Goal: Communication & Community: Answer question/provide support

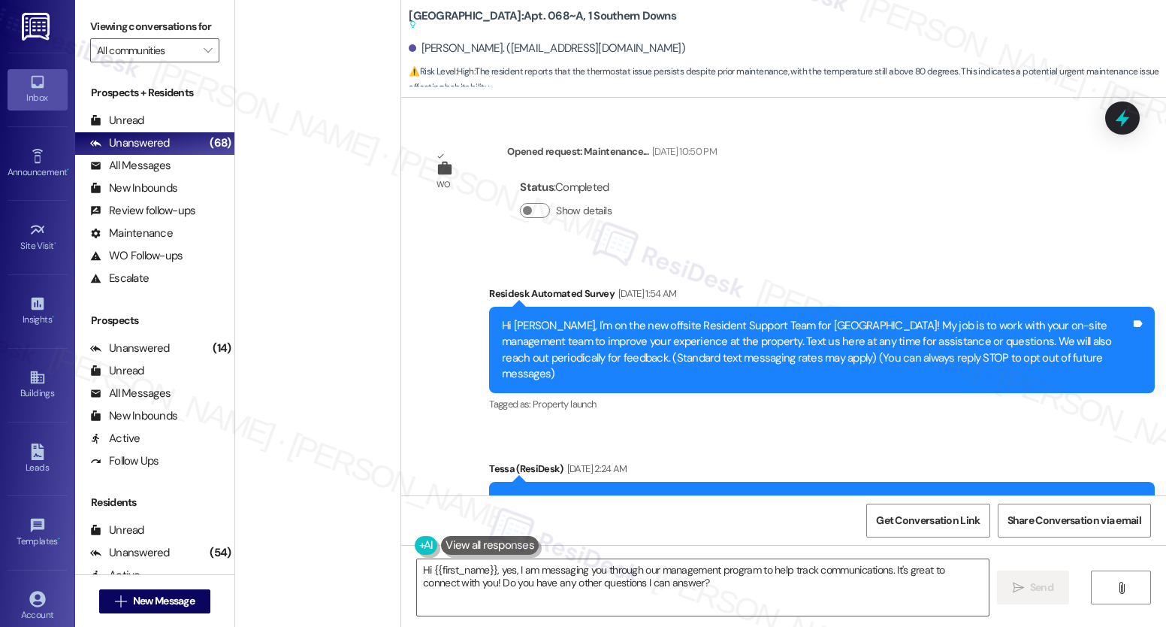
scroll to position [8856, 0]
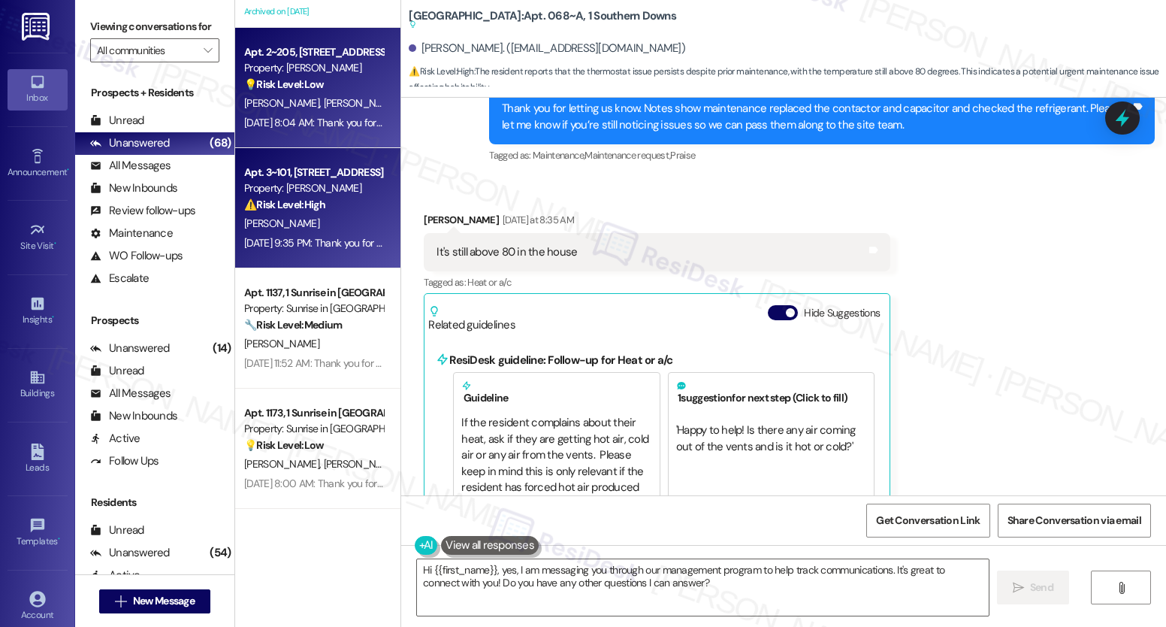
click at [276, 175] on div "Apt. 3~101, [STREET_ADDRESS]" at bounding box center [313, 173] width 139 height 16
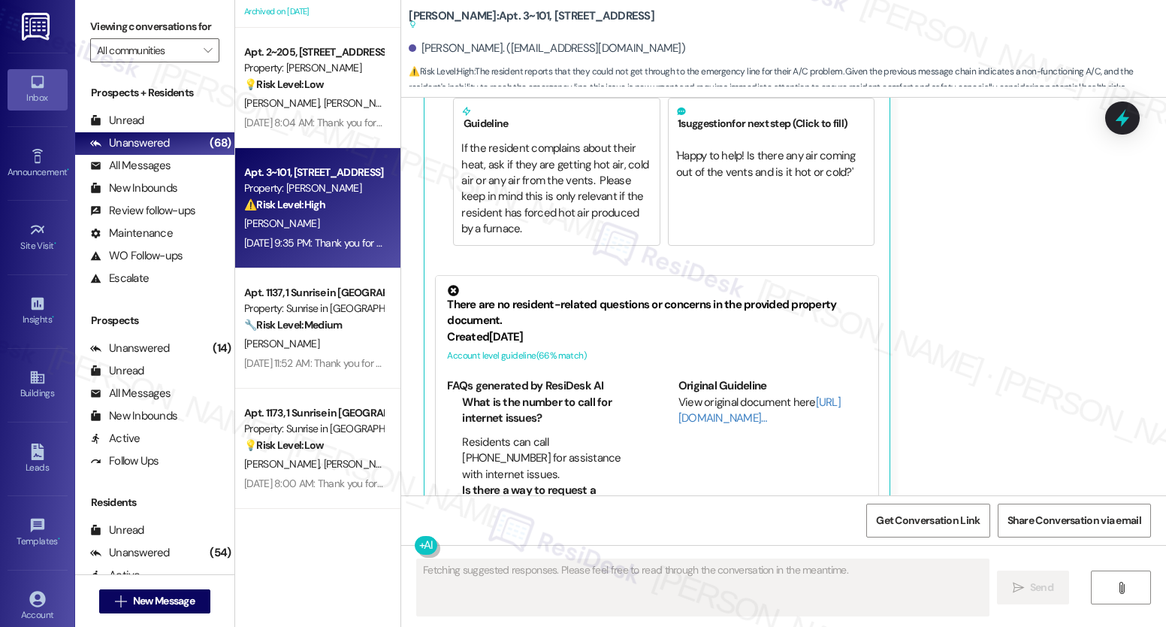
scroll to position [5400, 0]
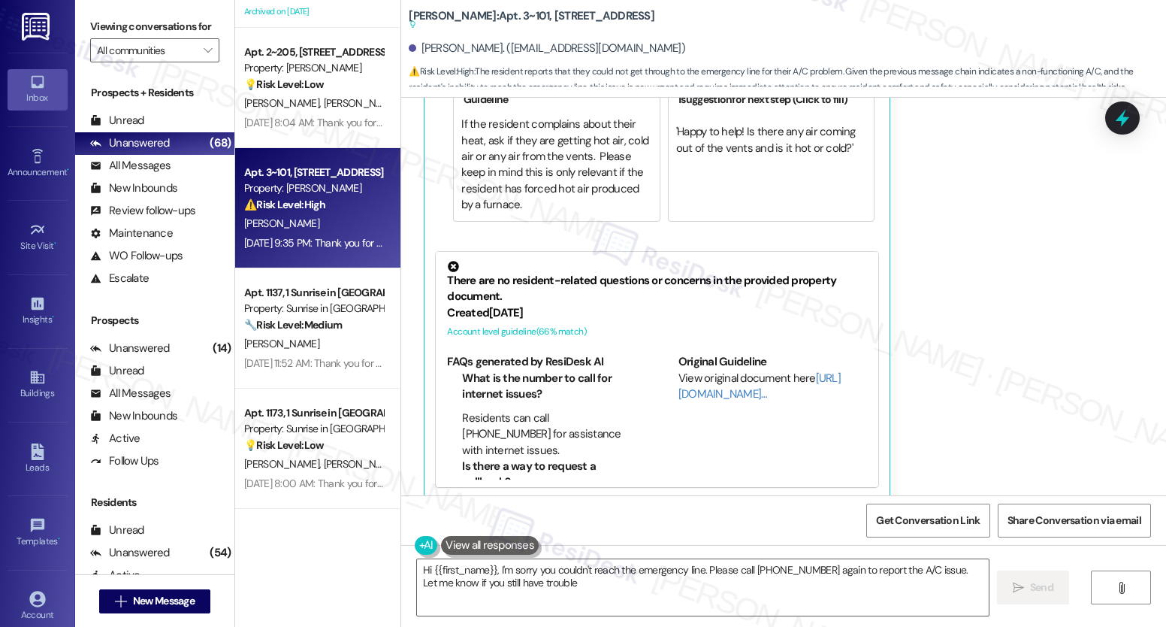
type textarea "Hi {{first_name}}, I'm sorry you couldn't reach the emergency line. Please call…"
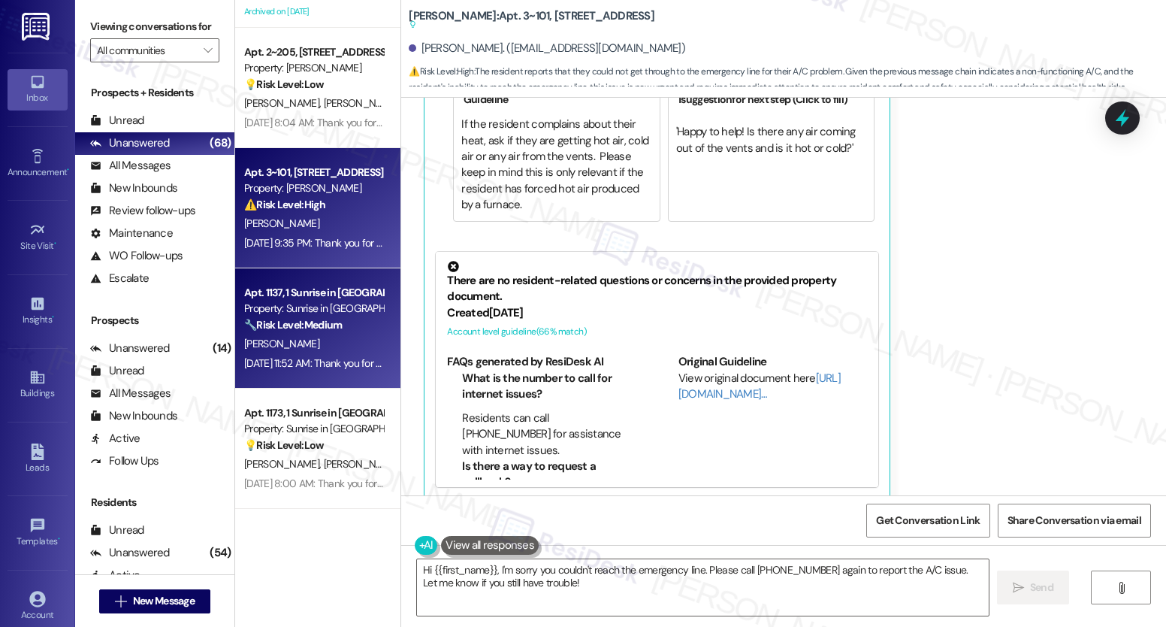
click at [244, 312] on div "Property: Sunrise in [GEOGRAPHIC_DATA]" at bounding box center [313, 309] width 139 height 16
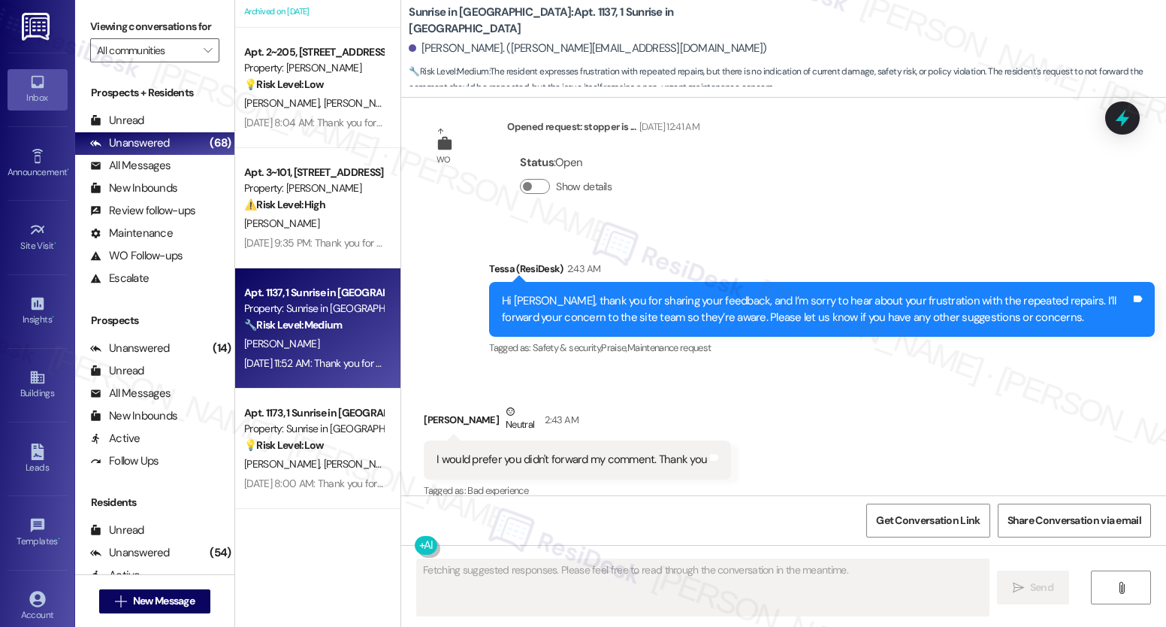
scroll to position [1493, 0]
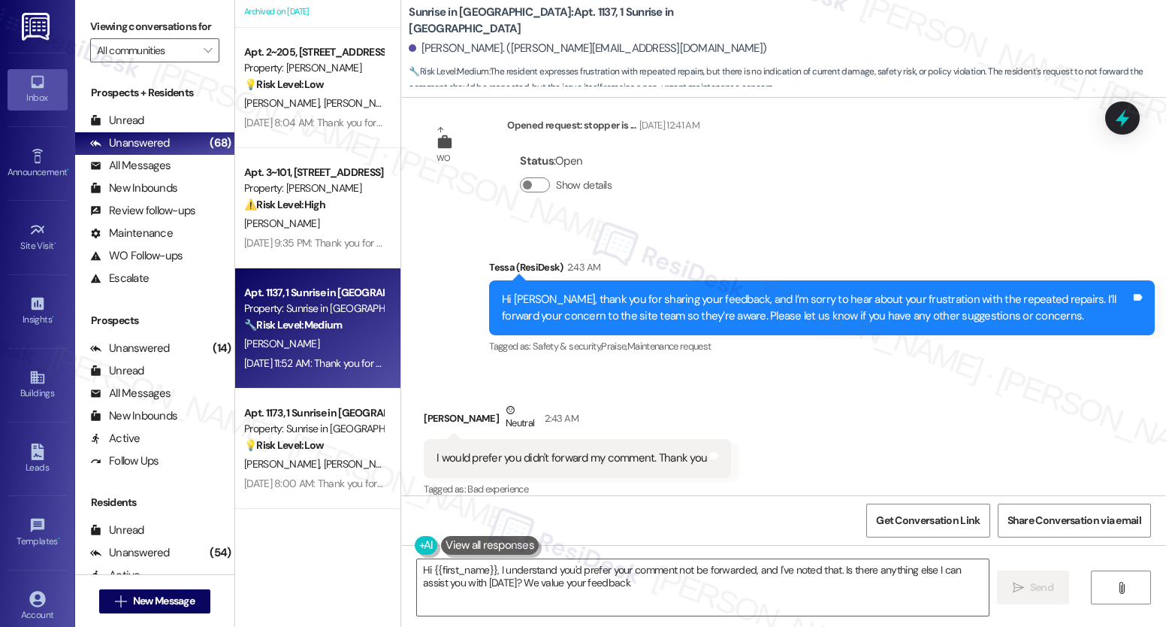
type textarea "Hi {{first_name}}, I understand you'd prefer your comment not be forwarded, and…"
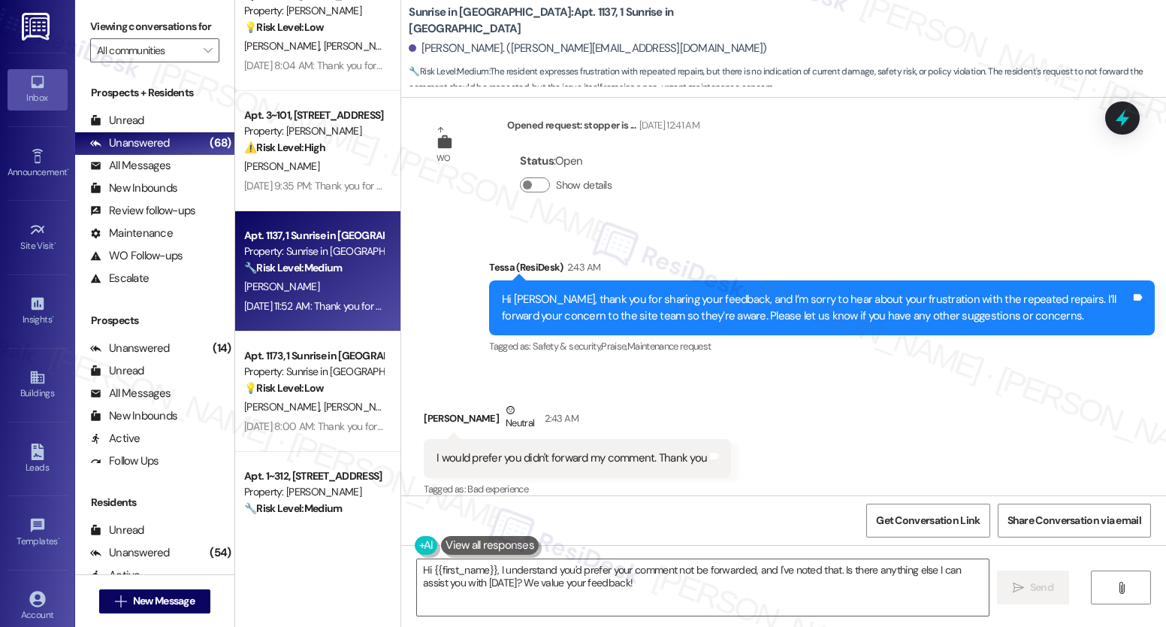
scroll to position [2290, 0]
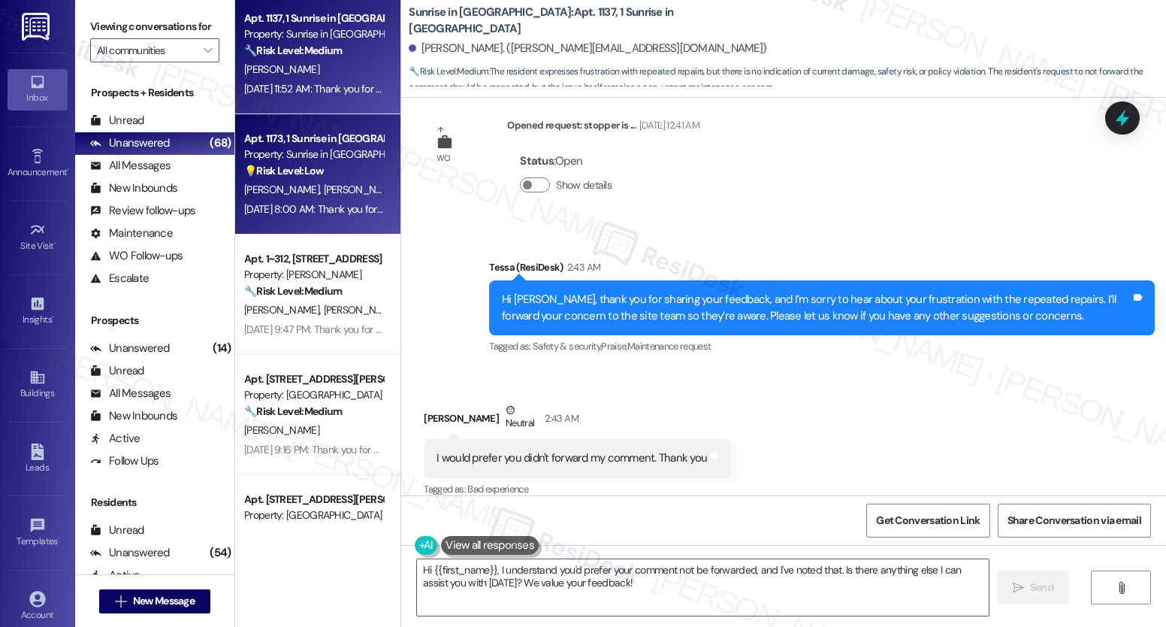
click at [322, 210] on div "[DATE] 8:00 AM: Thank you for your message. Our offices are currently closed, b…" at bounding box center [701, 209] width 914 height 14
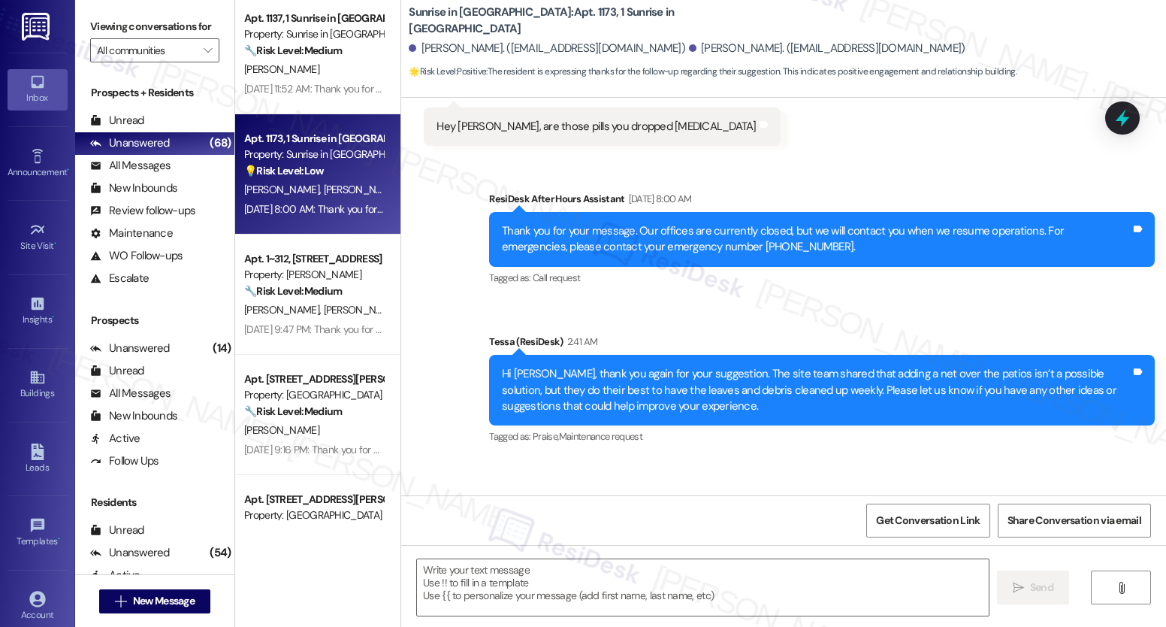
type textarea "Fetching suggested responses. Please feel free to read through the conversation…"
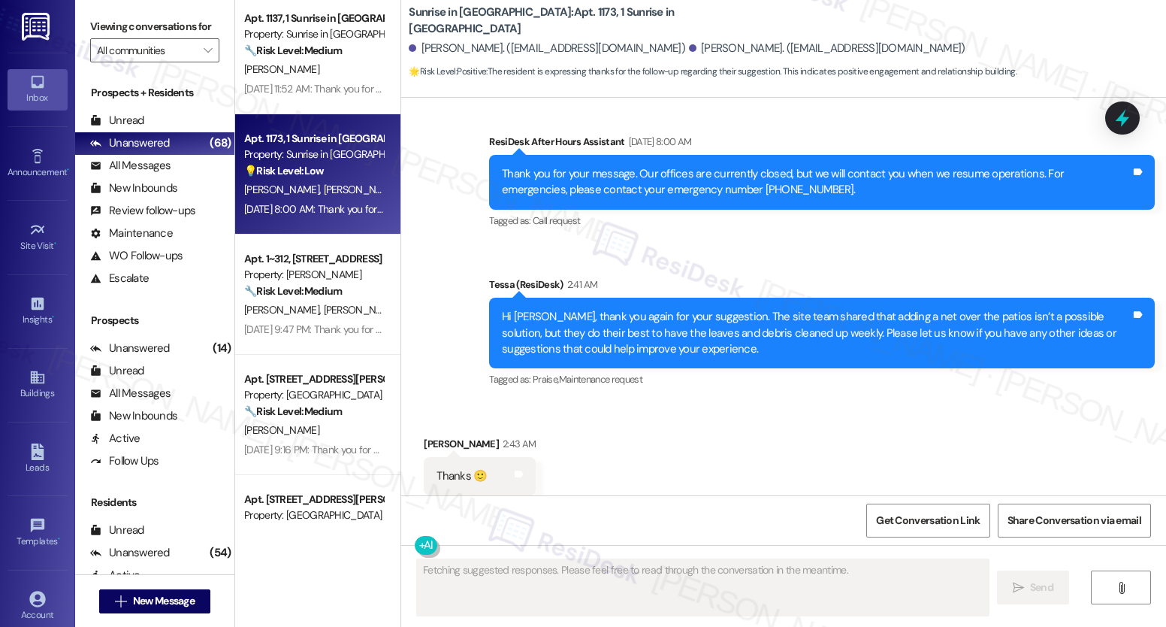
scroll to position [1207, 0]
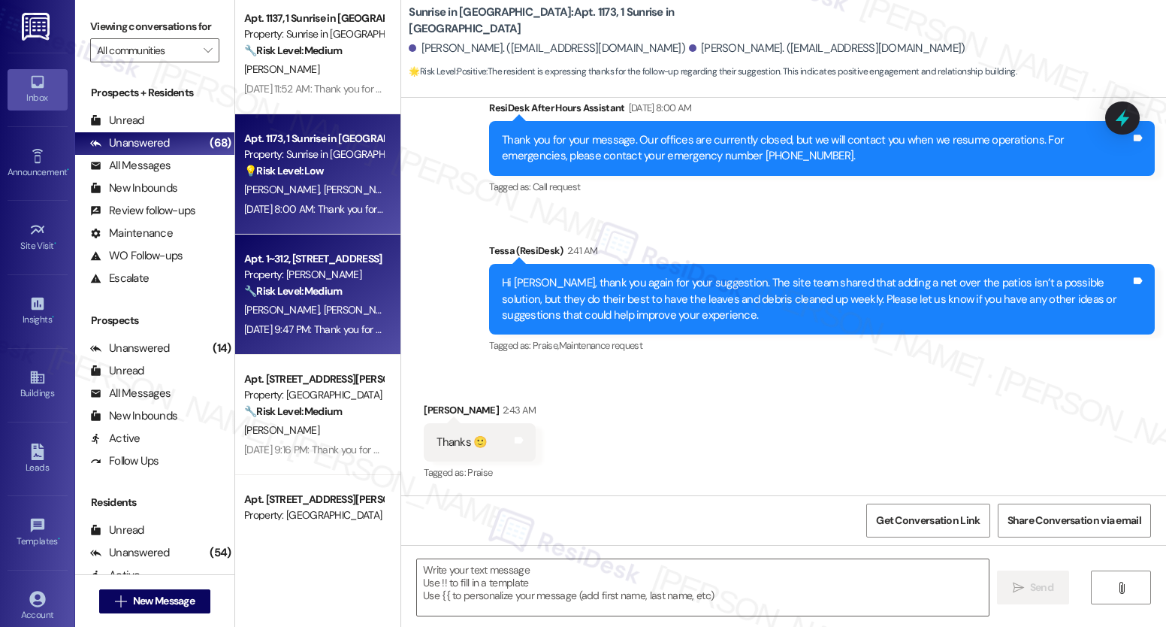
click at [313, 268] on div "Property: [PERSON_NAME]" at bounding box center [313, 275] width 139 height 16
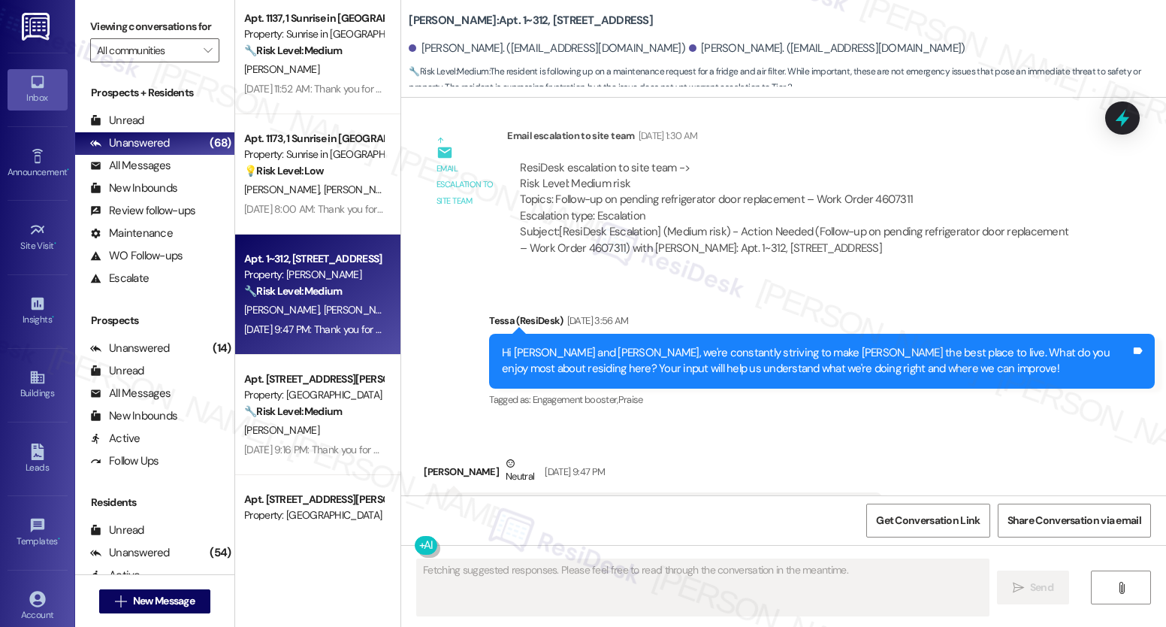
scroll to position [3062, 0]
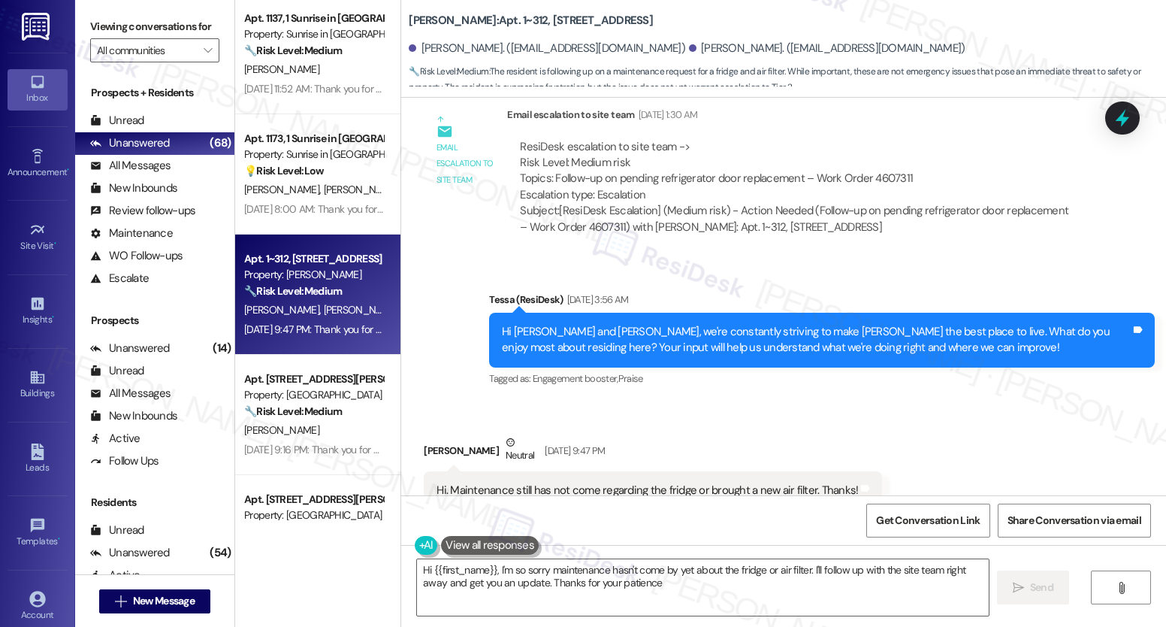
type textarea "Hi {{first_name}}, I'm so sorry maintenance hasn't come by yet about the fridge…"
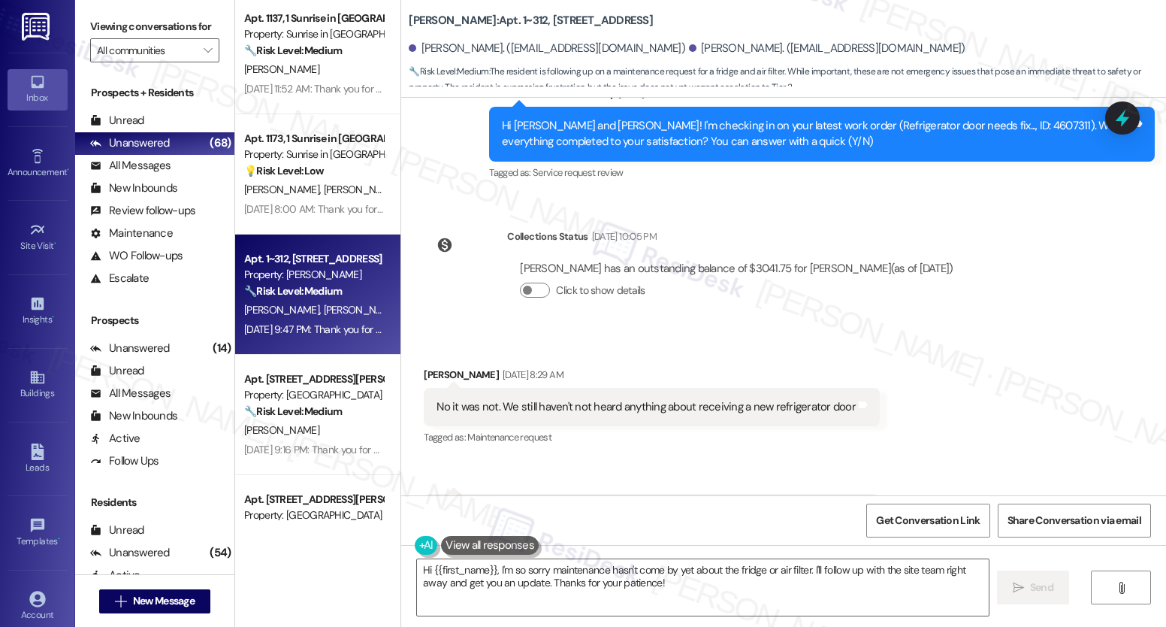
scroll to position [711, 0]
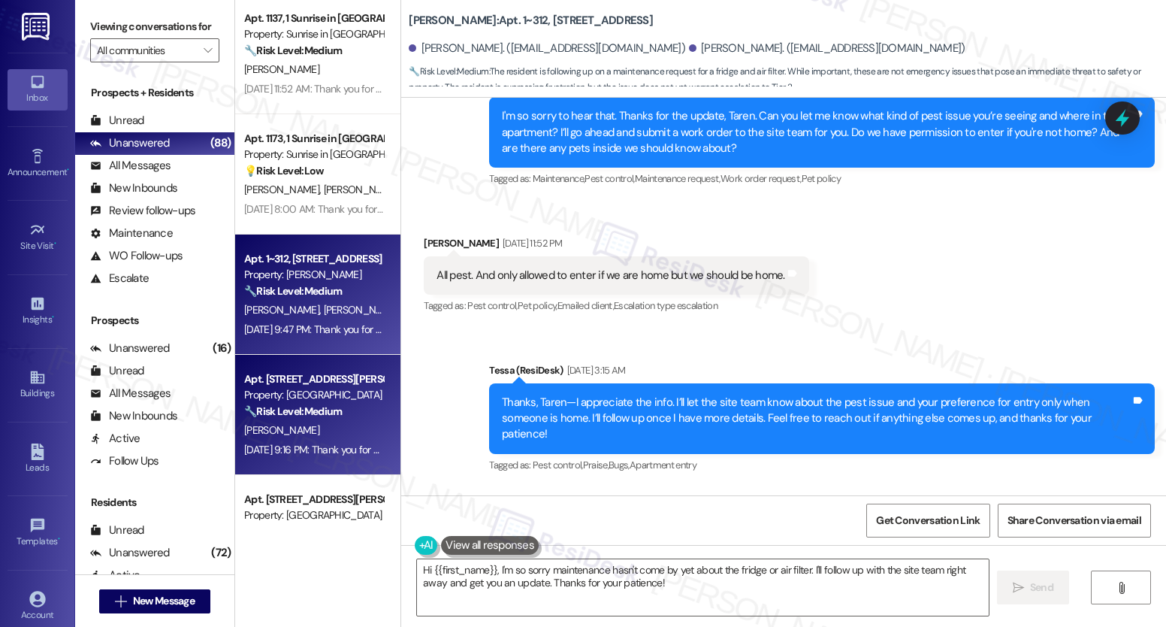
click at [329, 407] on strong "🔧 Risk Level: Medium" at bounding box center [293, 411] width 98 height 14
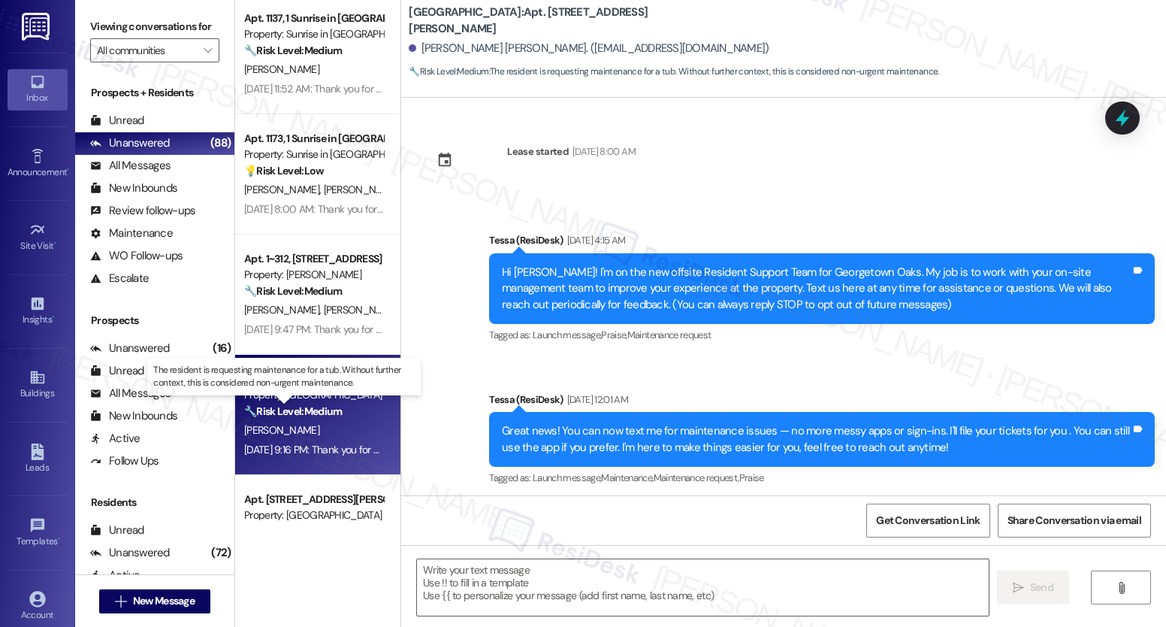
scroll to position [1596, 0]
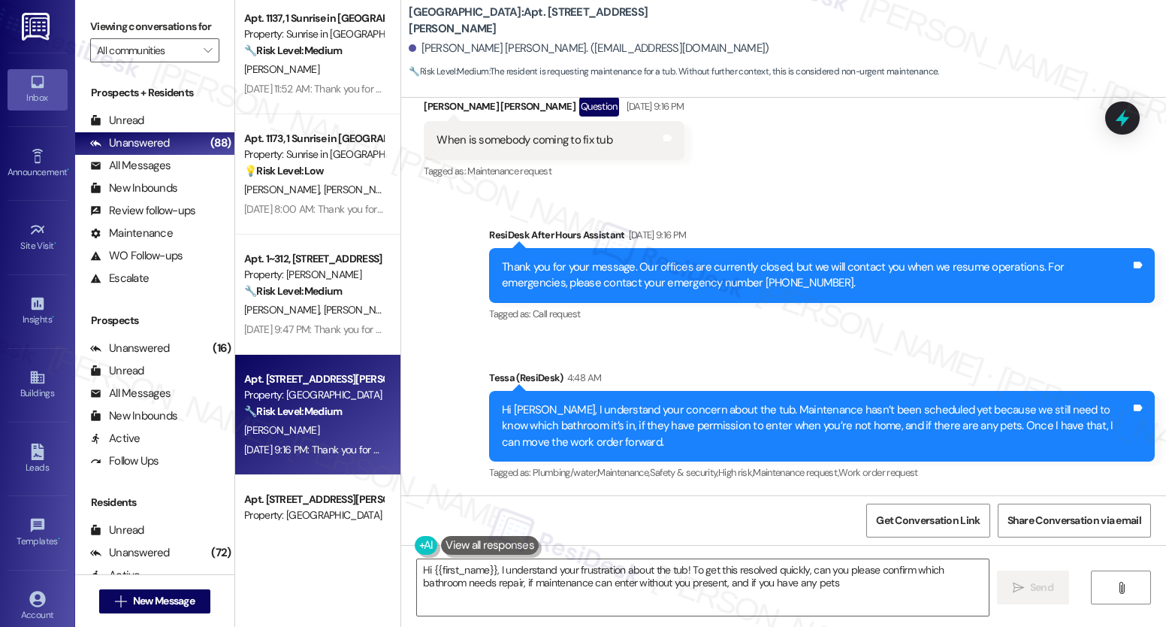
type textarea "Hi {{first_name}}, I understand your frustration about the tub! To get this res…"
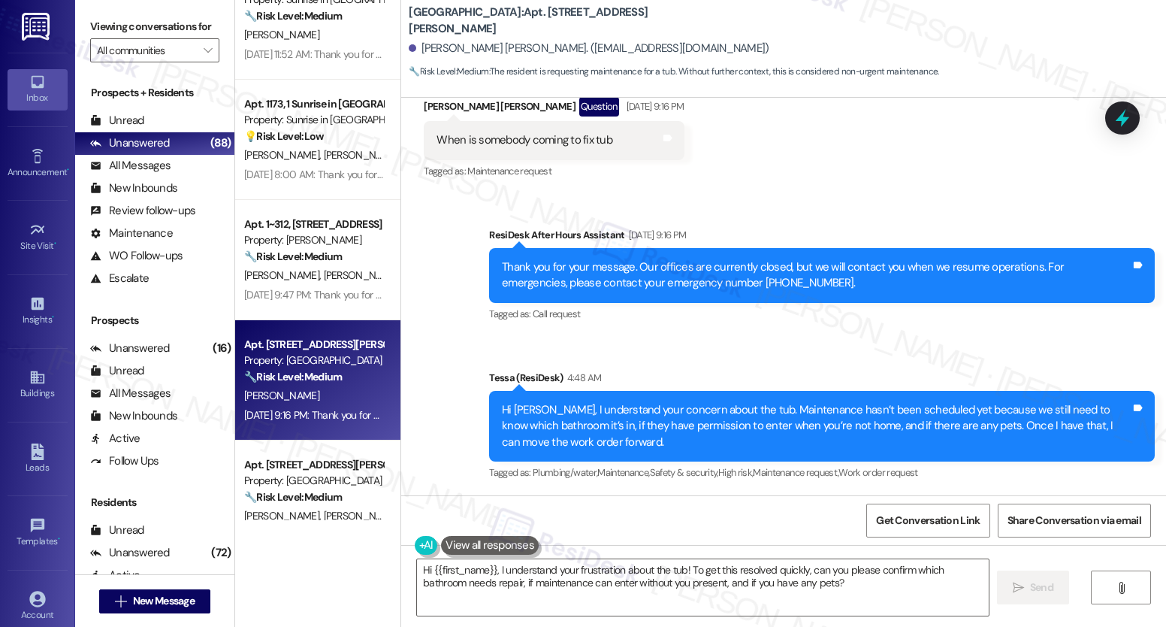
scroll to position [2434, 0]
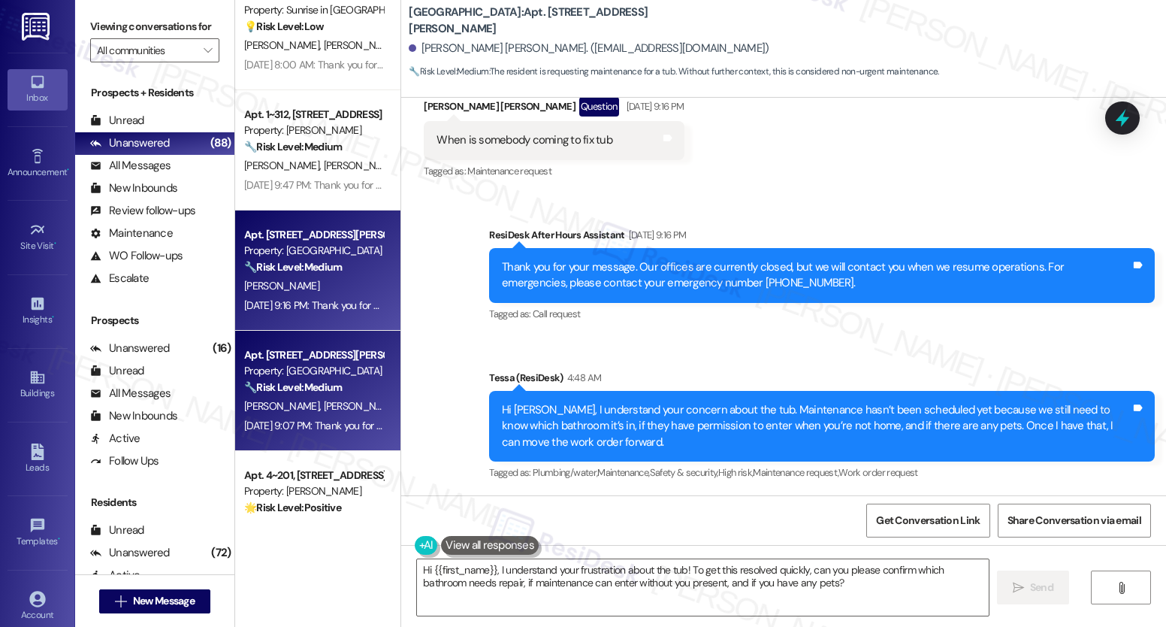
click at [304, 382] on strong "🔧 Risk Level: Medium" at bounding box center [293, 387] width 98 height 14
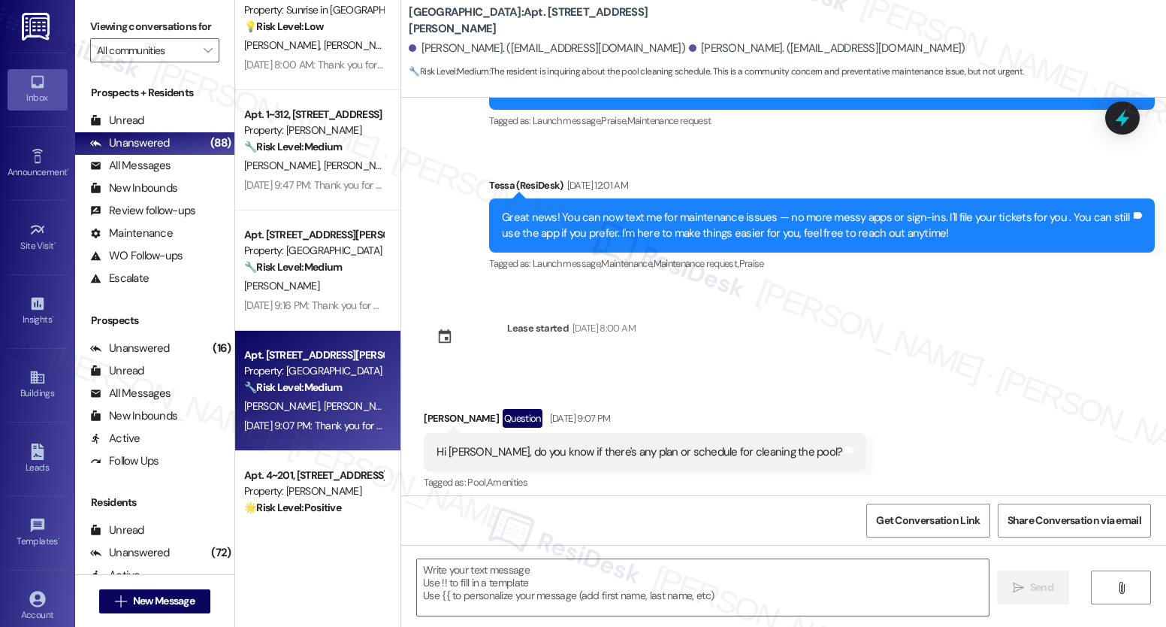
scroll to position [134, 0]
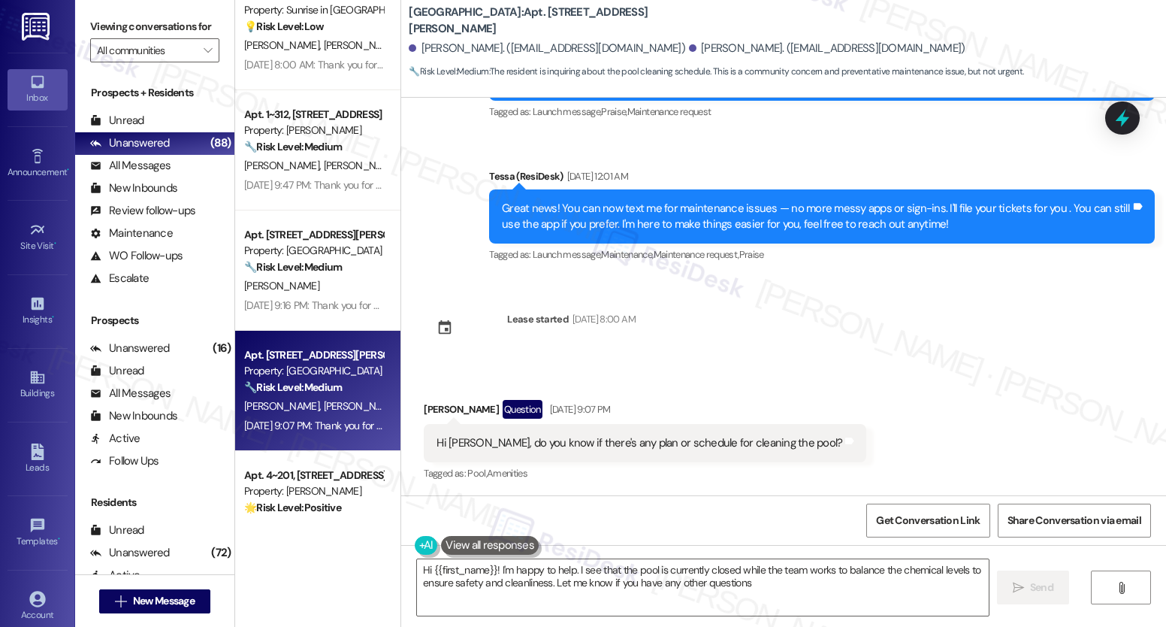
type textarea "Hi {{first_name}}! I'm happy to help. I see that the pool is currently closed w…"
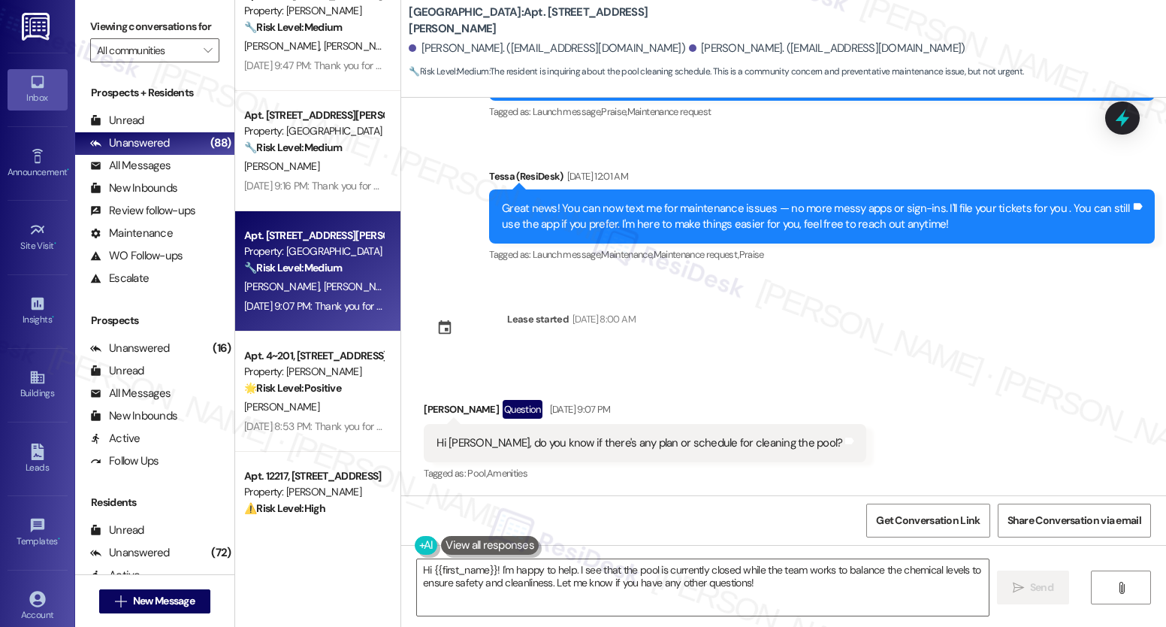
scroll to position [2638, 0]
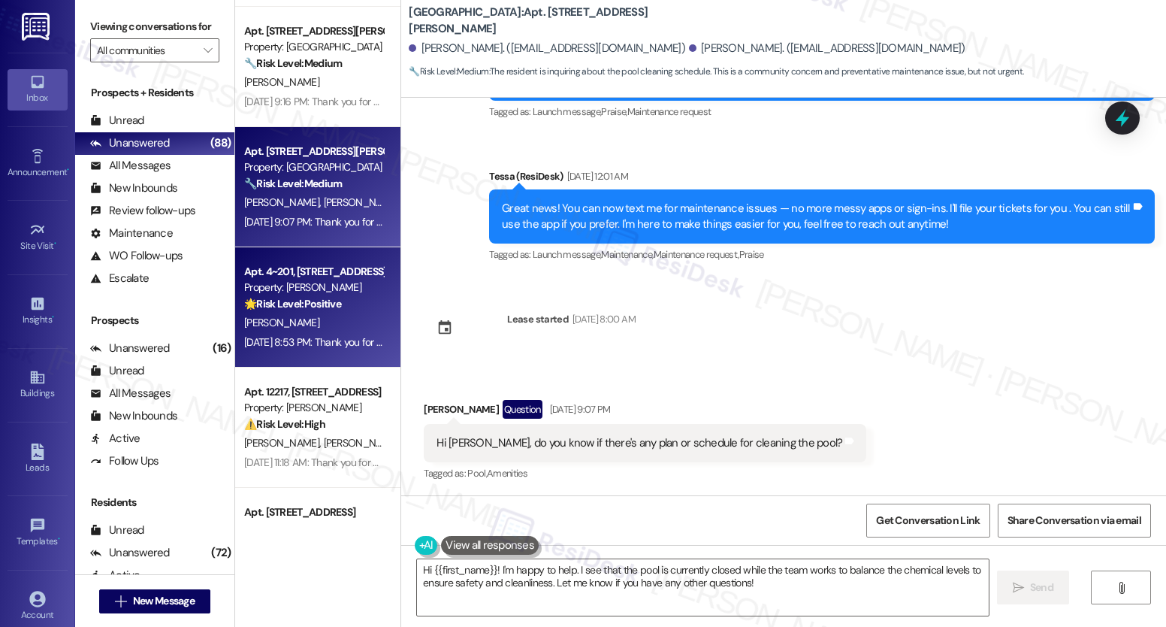
click at [334, 298] on div "🌟 Risk Level: Positive The resident is responding positively to a general feedb…" at bounding box center [313, 304] width 139 height 16
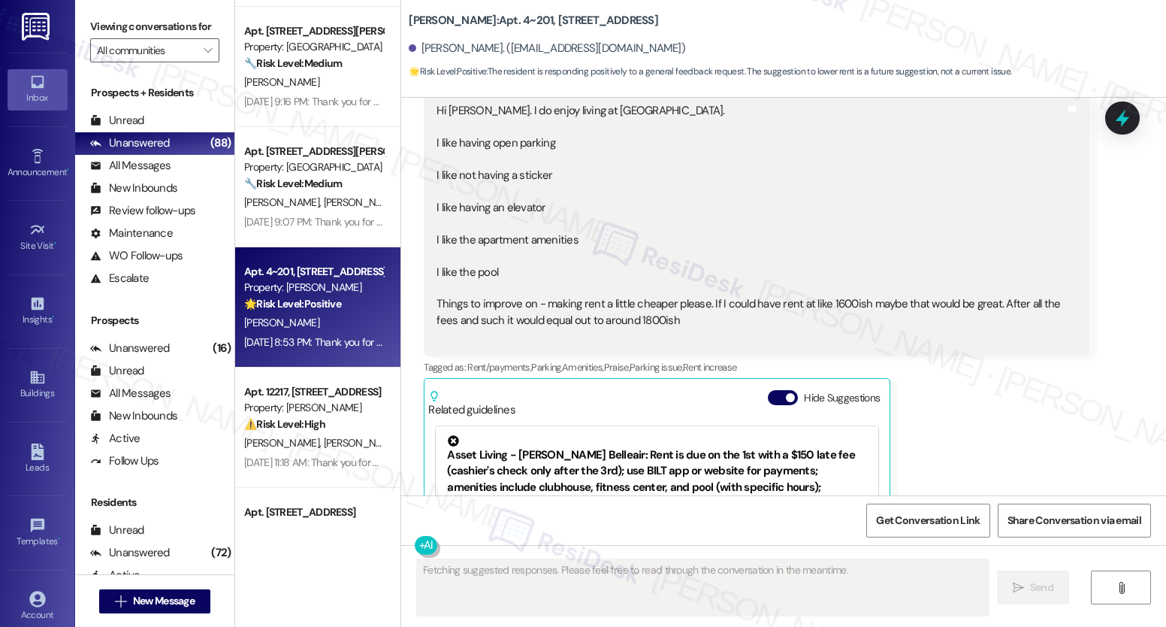
scroll to position [1505, 0]
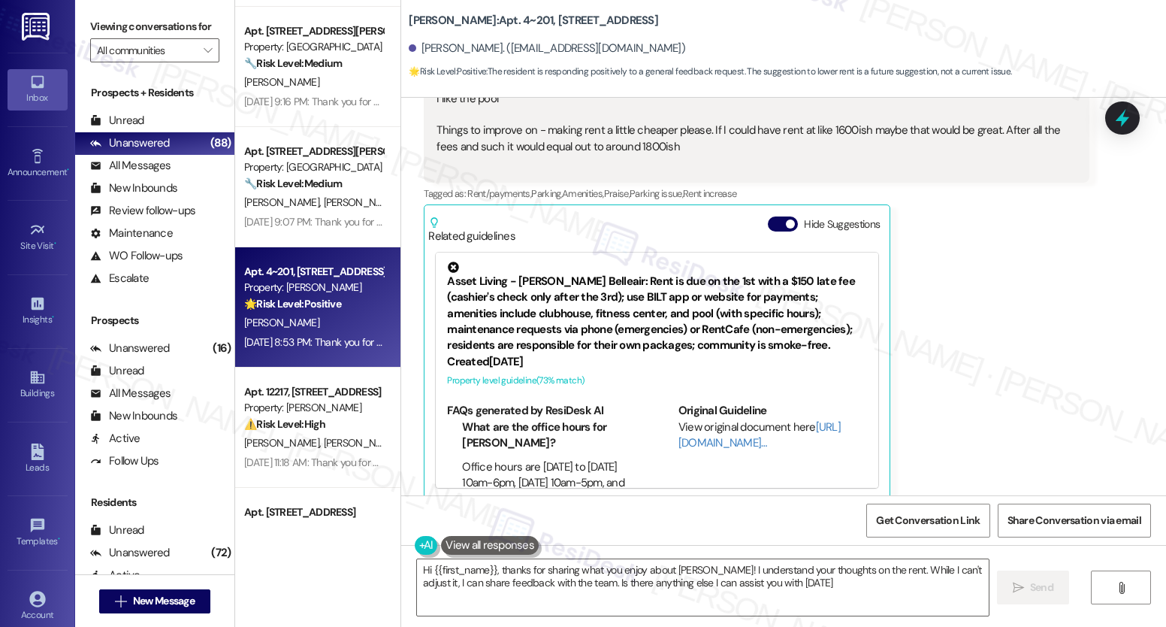
type textarea "Hi {{first_name}}, thanks for sharing what you enjoy about [PERSON_NAME]! I und…"
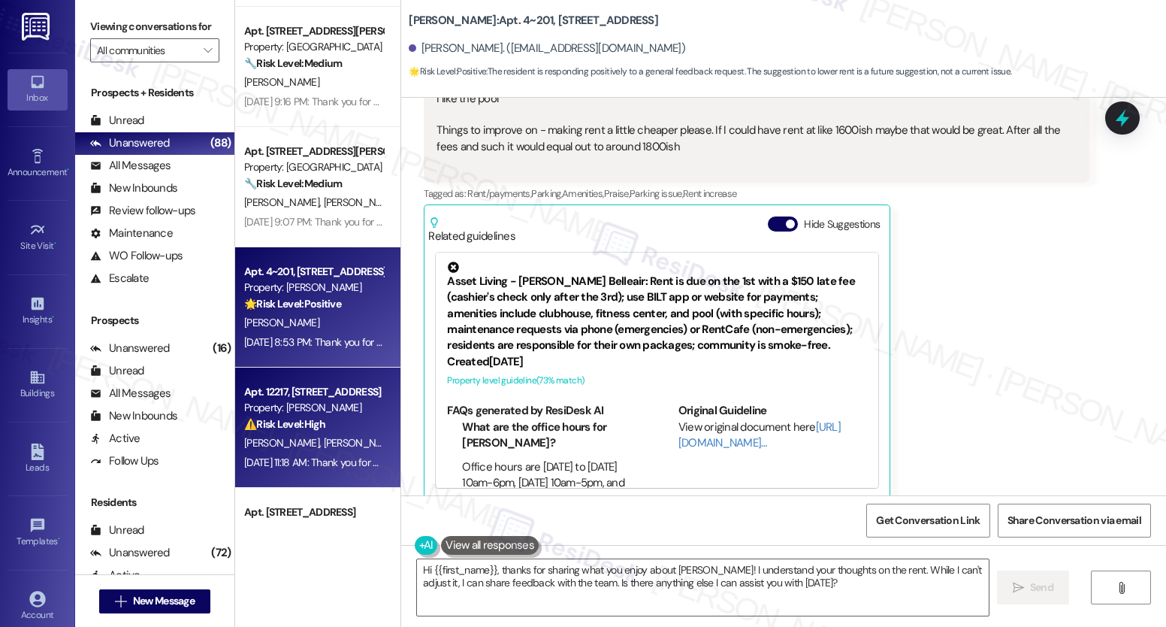
click at [298, 425] on strong "⚠️ Risk Level: High" at bounding box center [284, 424] width 81 height 14
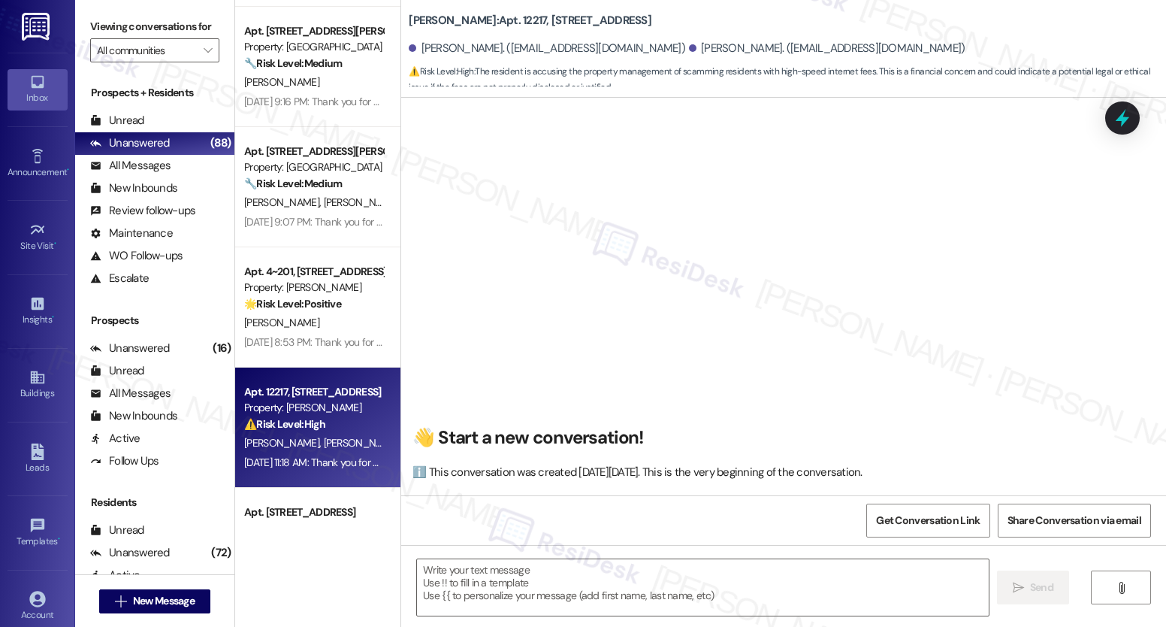
scroll to position [1689, 0]
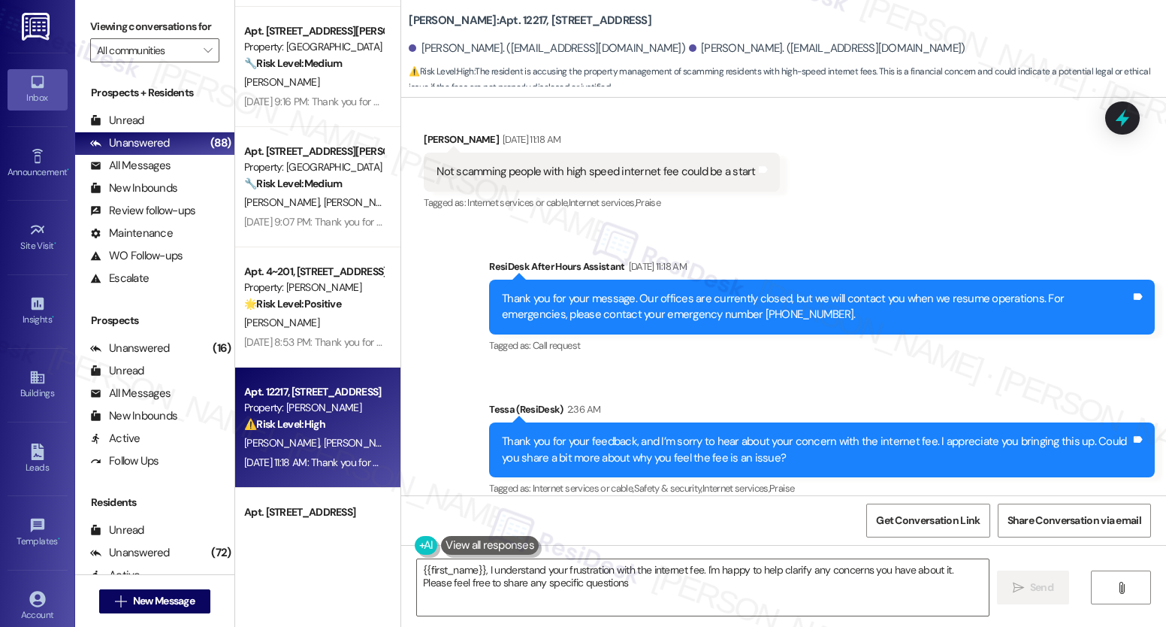
type textarea "{{first_name}}, I understand your frustration with the internet fee. I'm happy …"
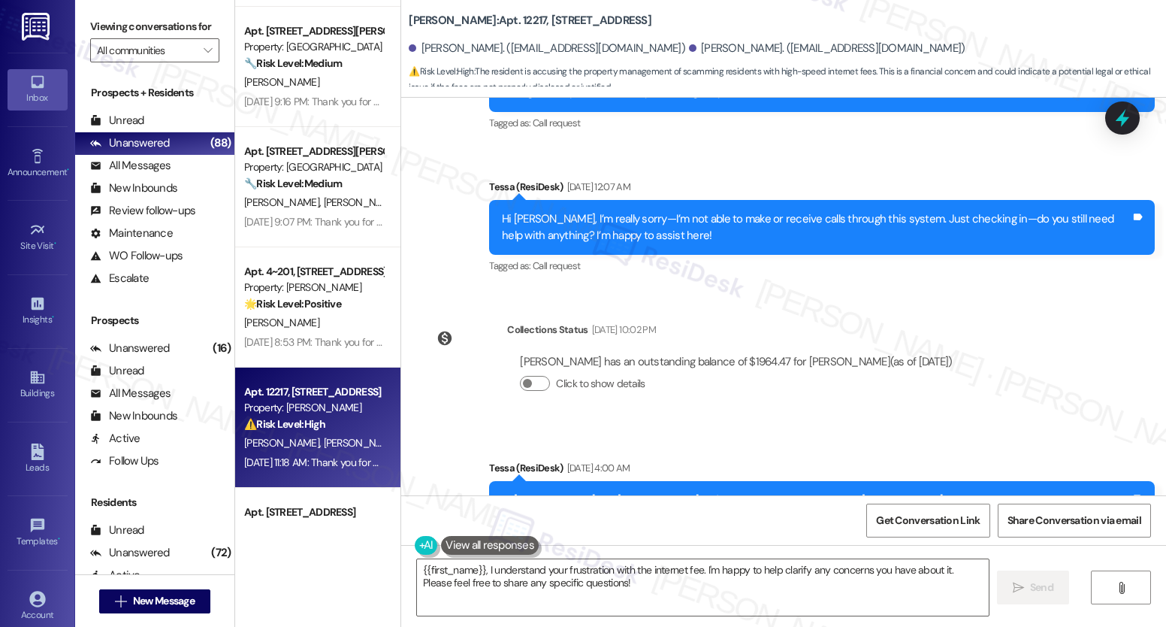
scroll to position [1135, 0]
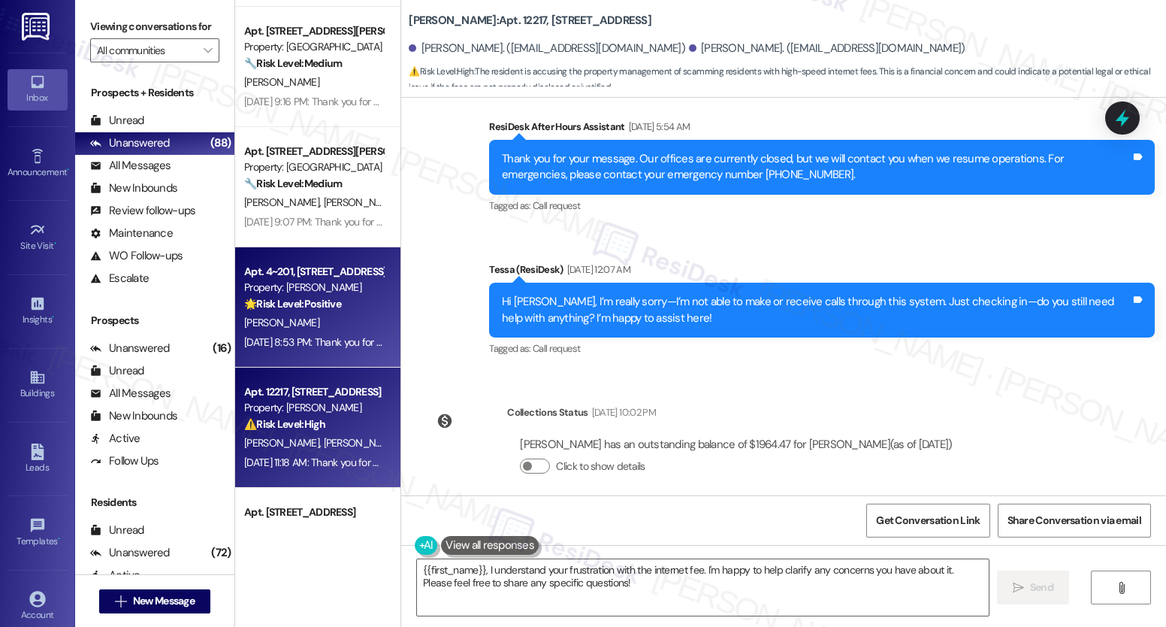
click at [367, 320] on div "[PERSON_NAME]" at bounding box center [314, 322] width 142 height 19
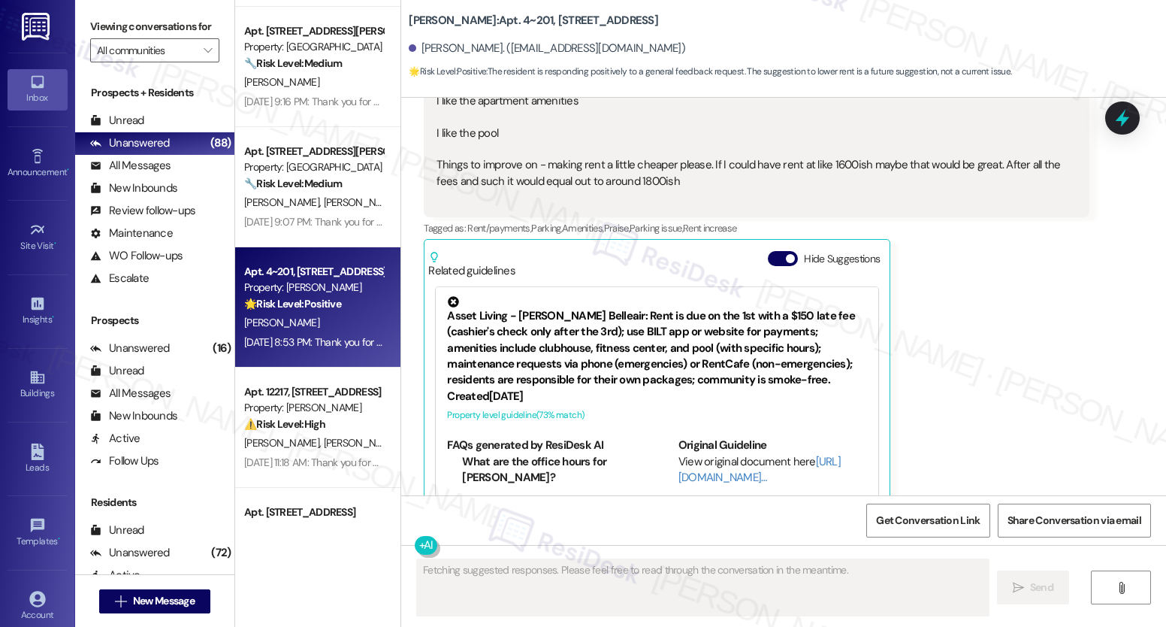
scroll to position [1505, 0]
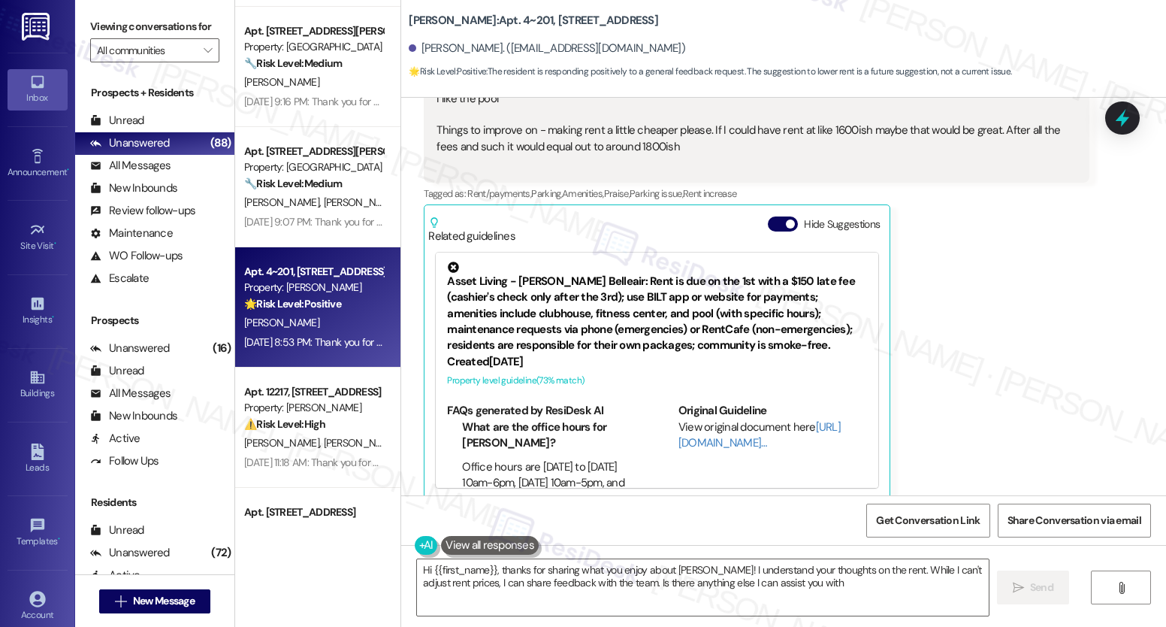
type textarea "Hi {{first_name}}, thanks for sharing what you enjoy about [PERSON_NAME]! I und…"
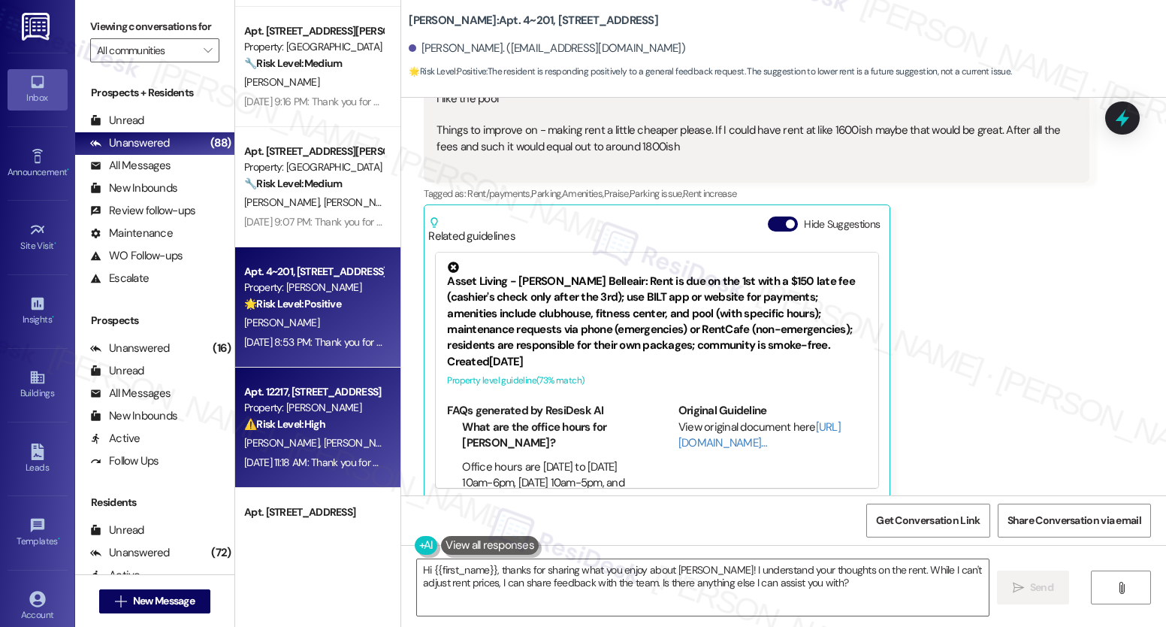
click at [246, 413] on div "Property: [PERSON_NAME]" at bounding box center [313, 408] width 139 height 16
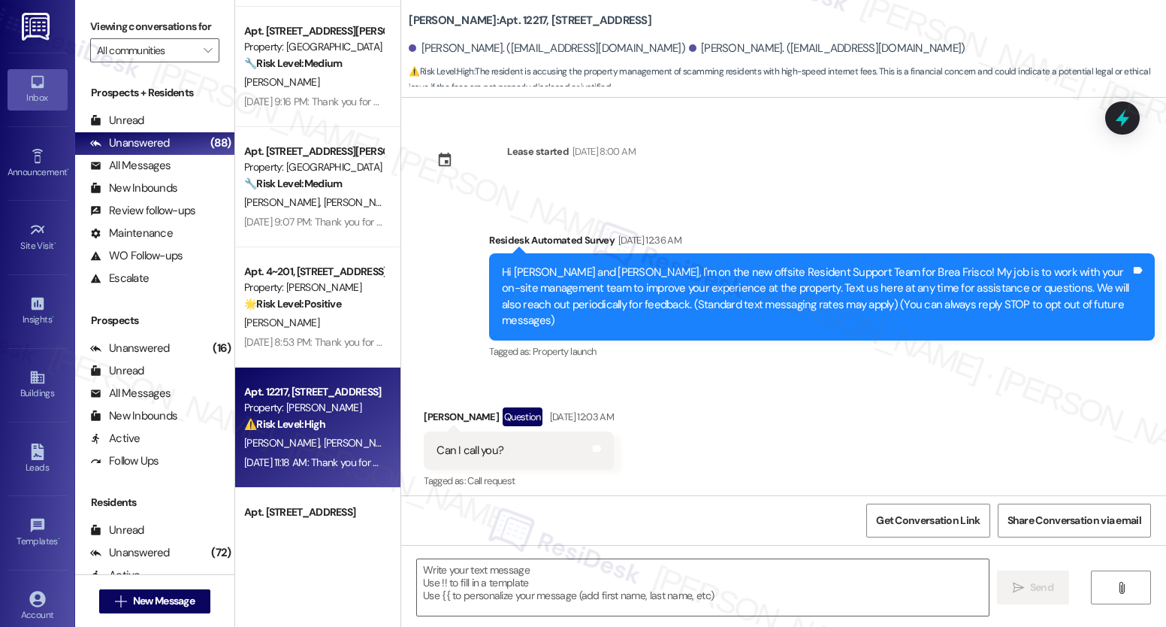
scroll to position [1689, 0]
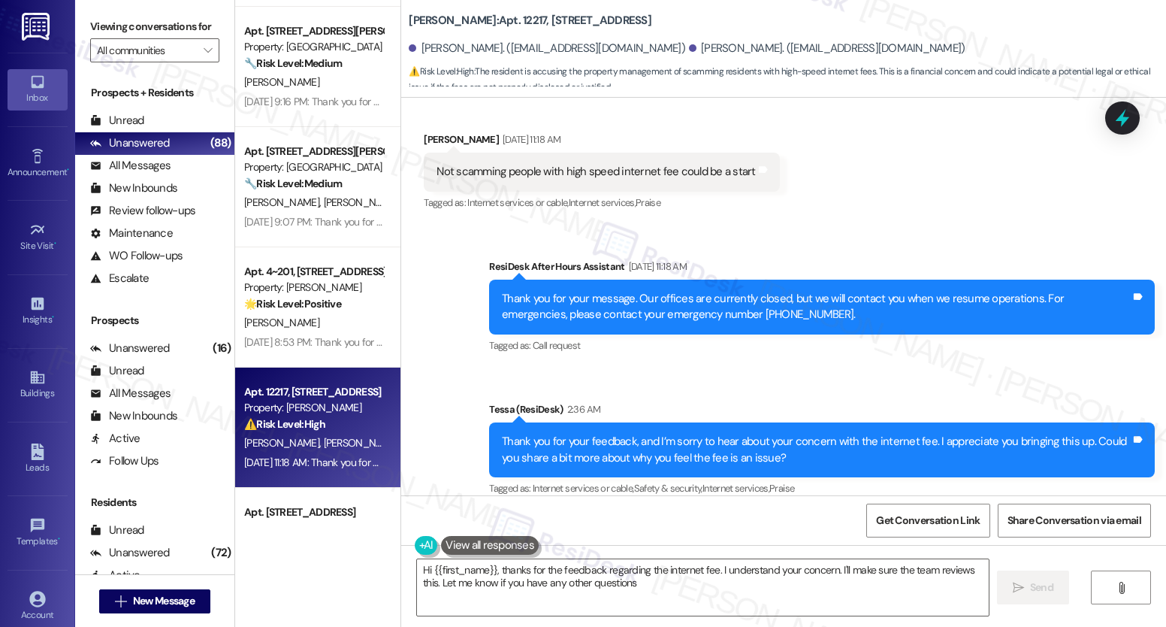
type textarea "Hi {{first_name}}, thanks for the feedback regarding the internet fee. I unders…"
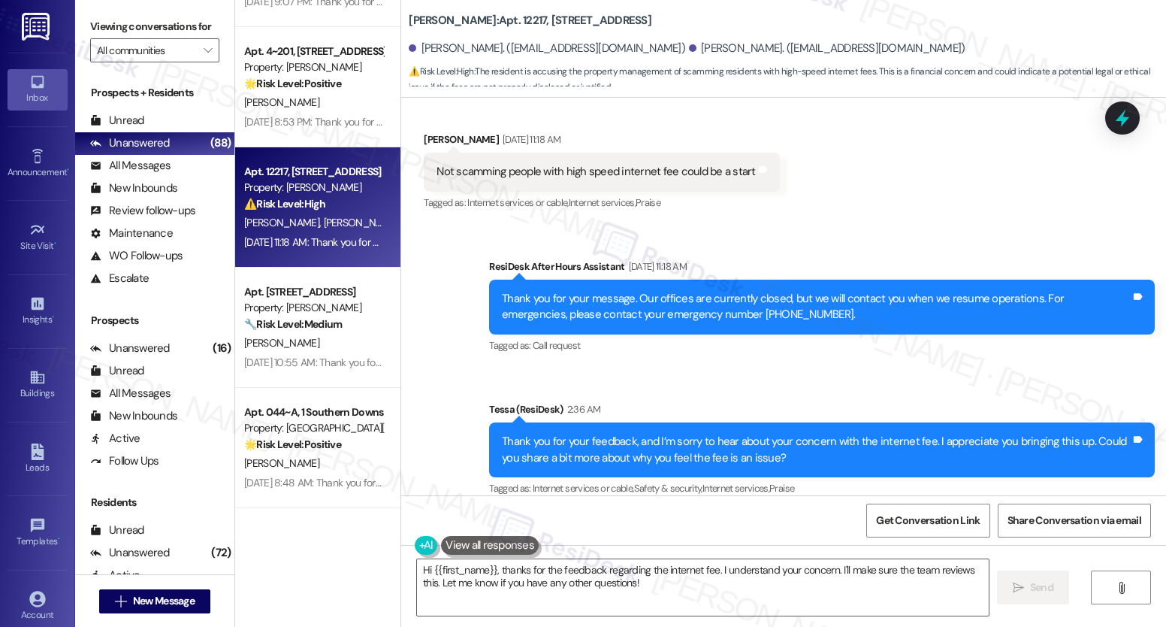
scroll to position [3049, 0]
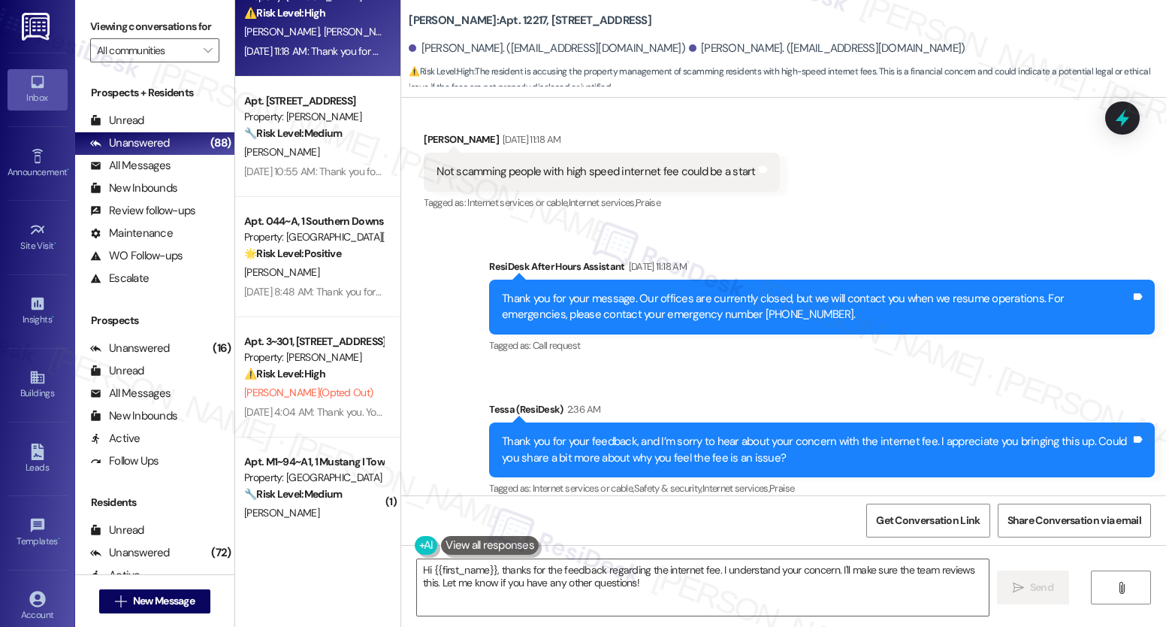
click at [401, 171] on div "Received via SMS [PERSON_NAME] [DATE] 11:18 AM Not scamming people with high sp…" at bounding box center [783, 161] width 765 height 127
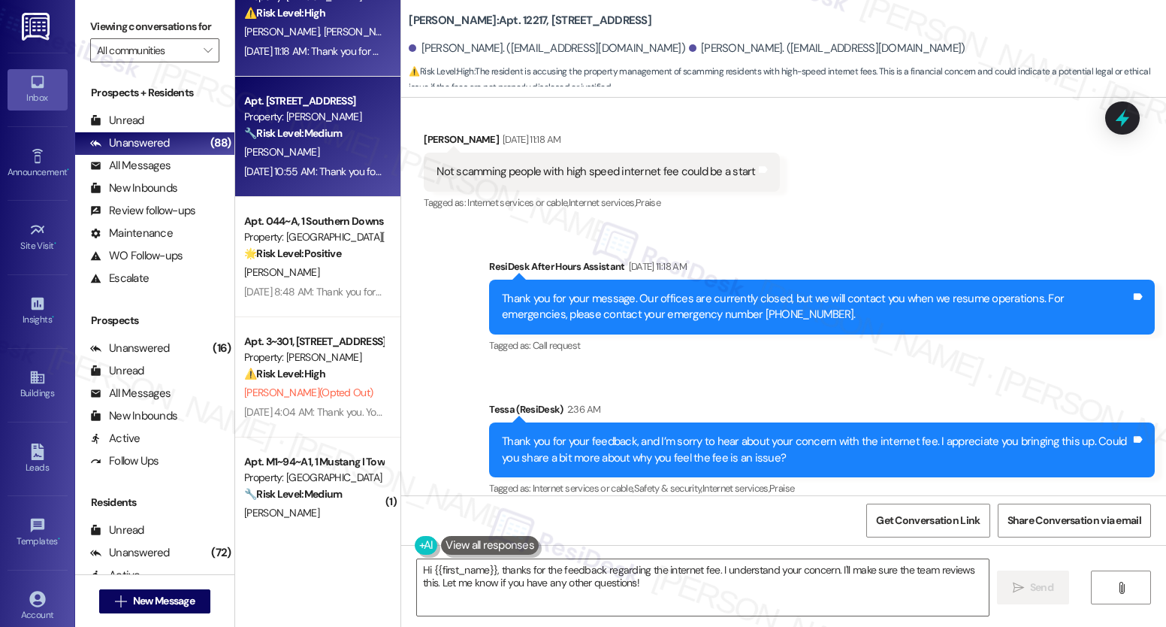
click at [362, 166] on div "[DATE] 10:55 AM: Thank you for your message. Our offices are currently closed, …" at bounding box center [702, 172] width 916 height 14
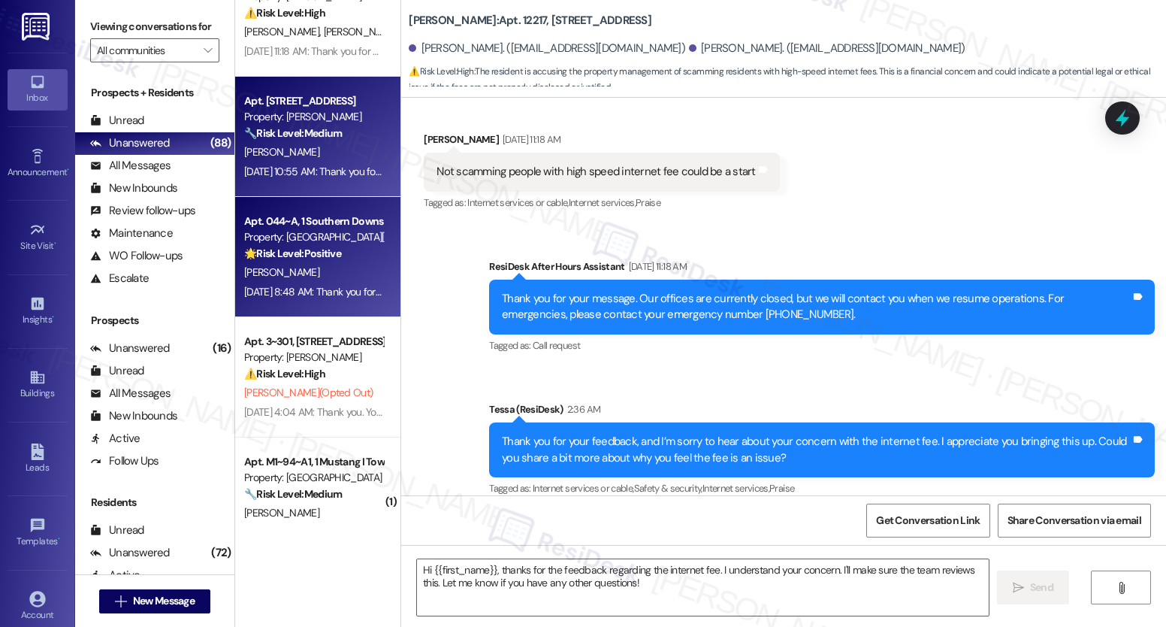
click at [310, 277] on div "[PERSON_NAME]" at bounding box center [314, 272] width 142 height 19
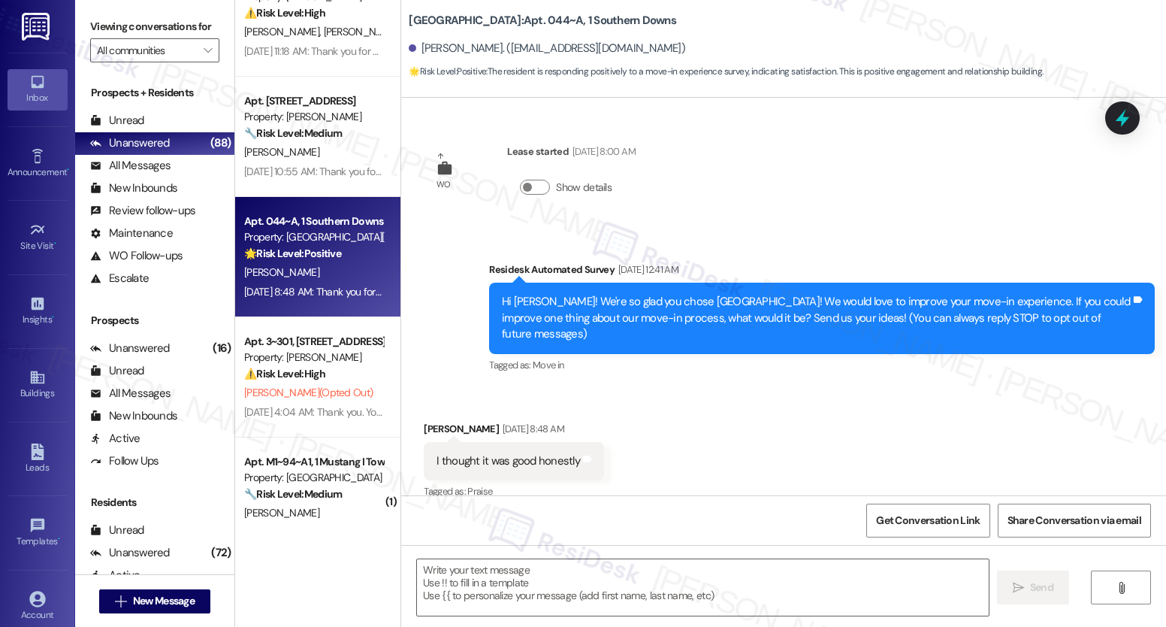
scroll to position [284, 0]
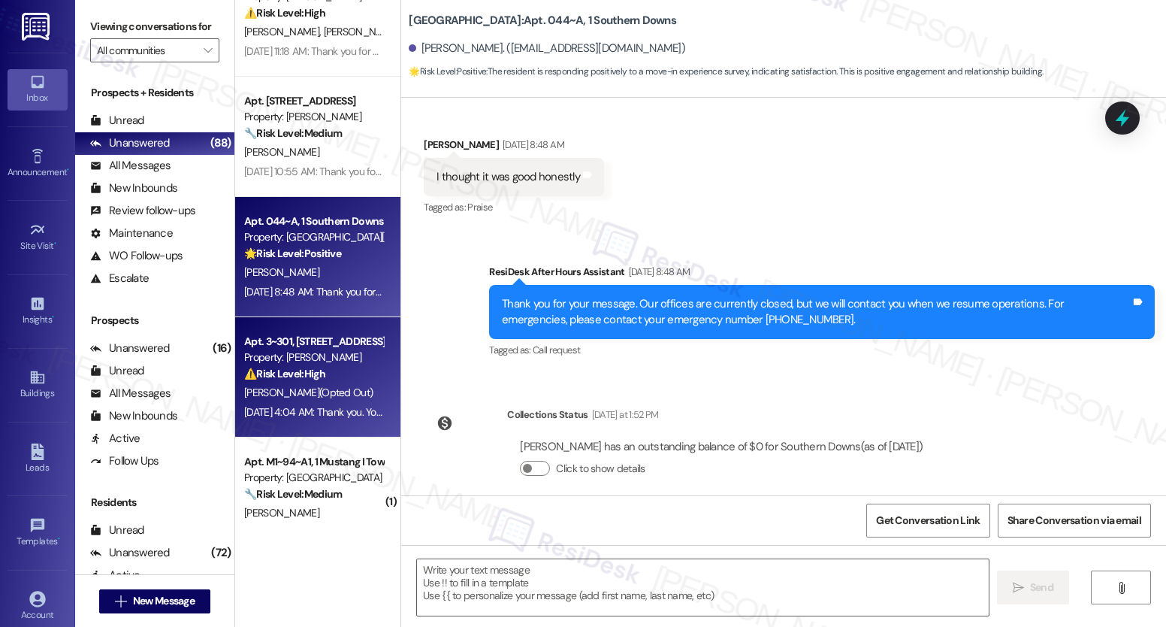
type textarea "Fetching suggested responses. Please feel free to read through the conversation…"
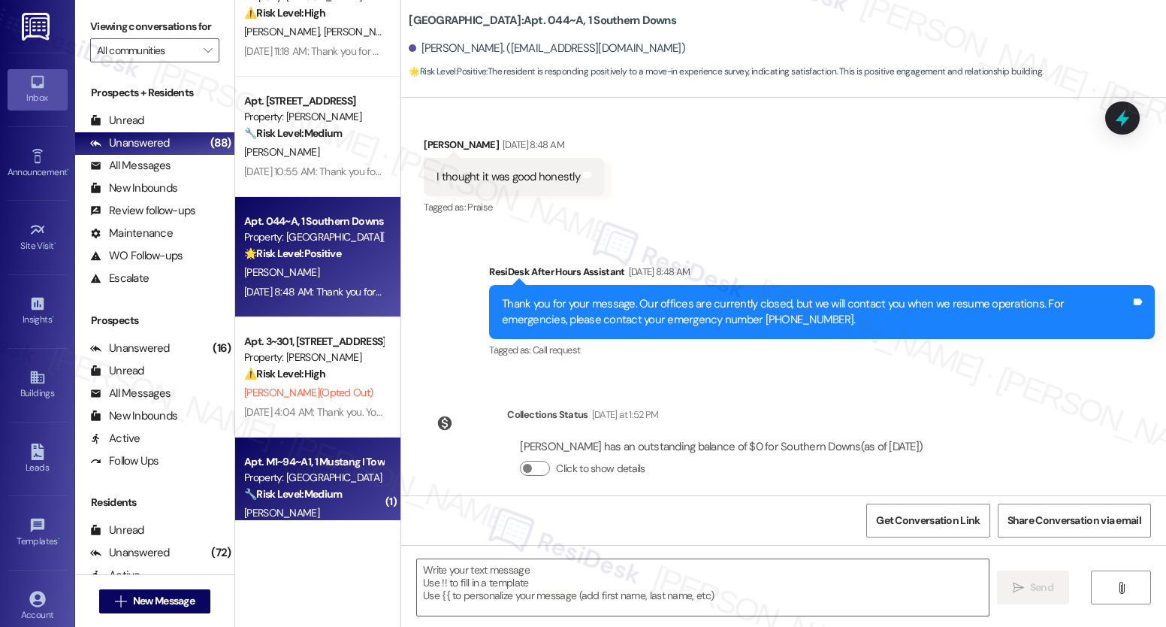
click at [311, 472] on div "Property: [GEOGRAPHIC_DATA]" at bounding box center [313, 478] width 139 height 16
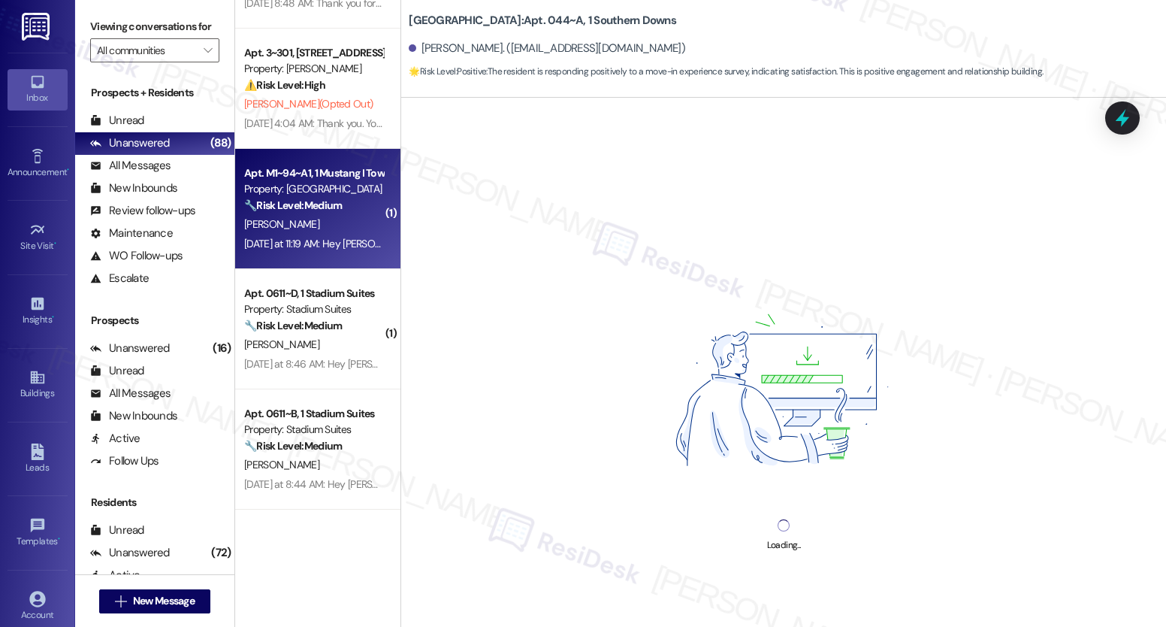
scroll to position [3340, 0]
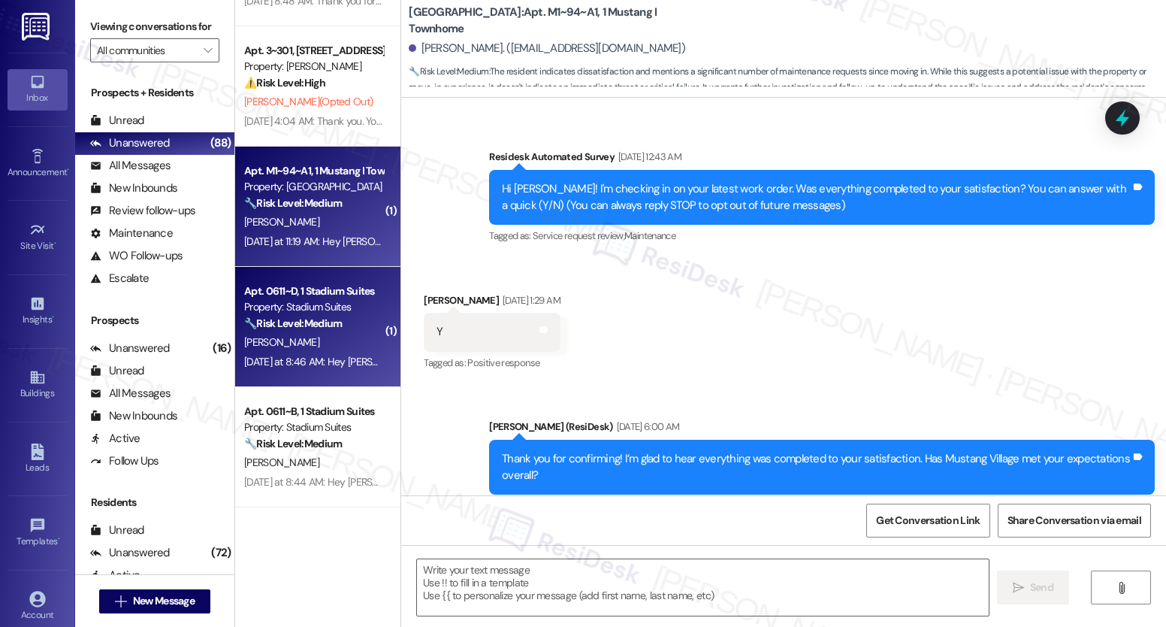
click at [328, 350] on div "[PERSON_NAME]" at bounding box center [314, 342] width 142 height 19
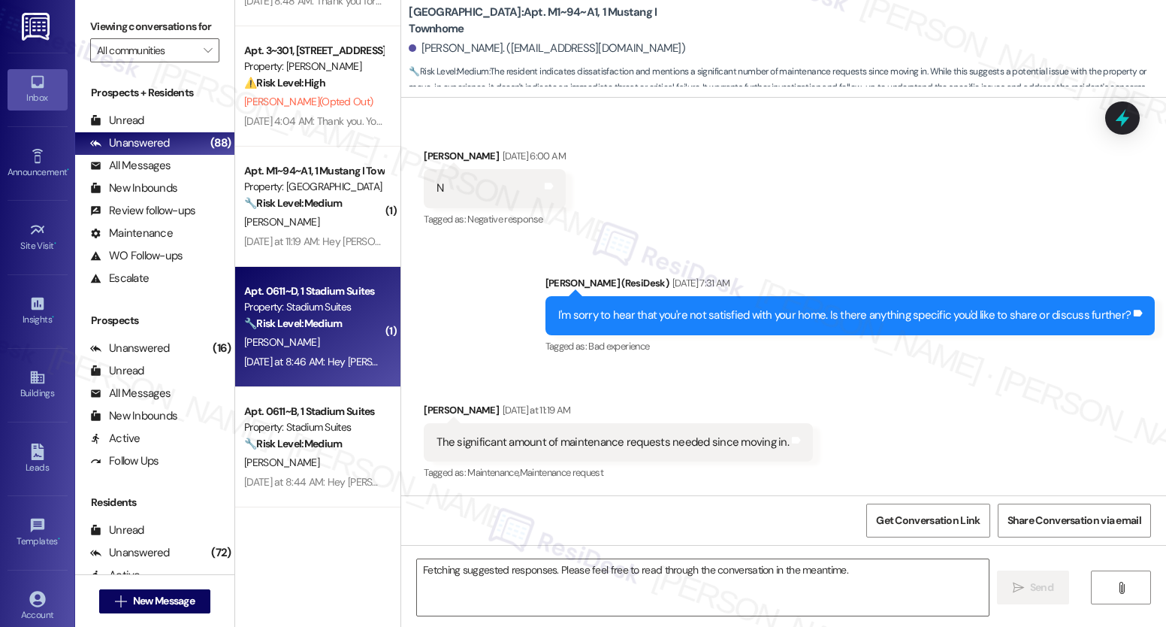
scroll to position [412, 0]
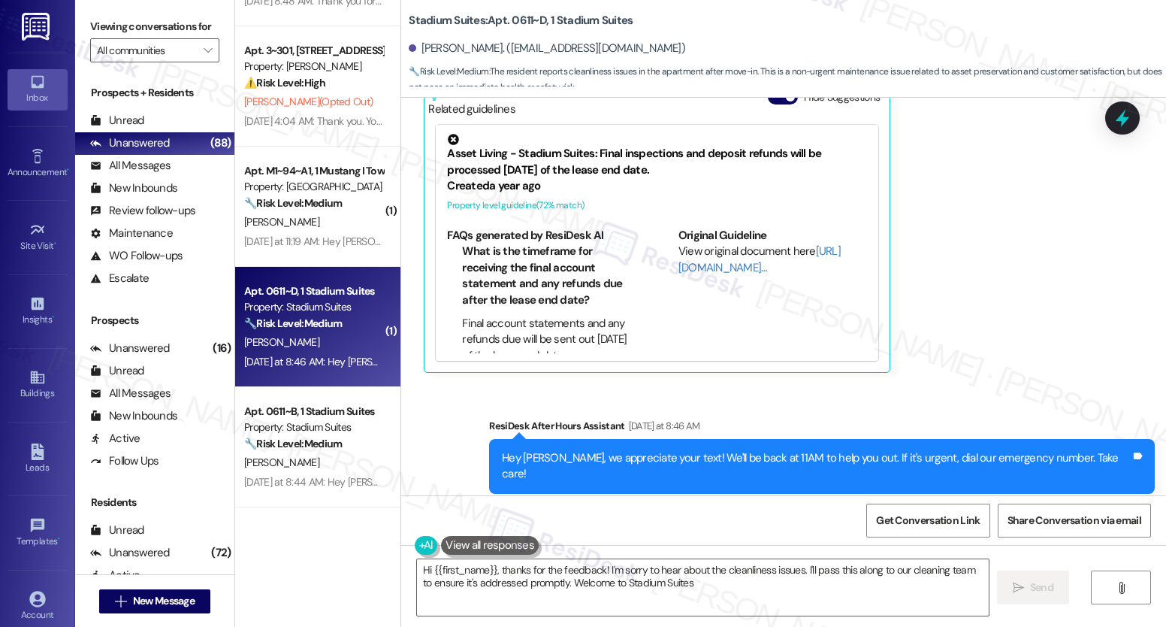
type textarea "Hi {{first_name}}, thanks for the feedback! I'm sorry to hear about the cleanli…"
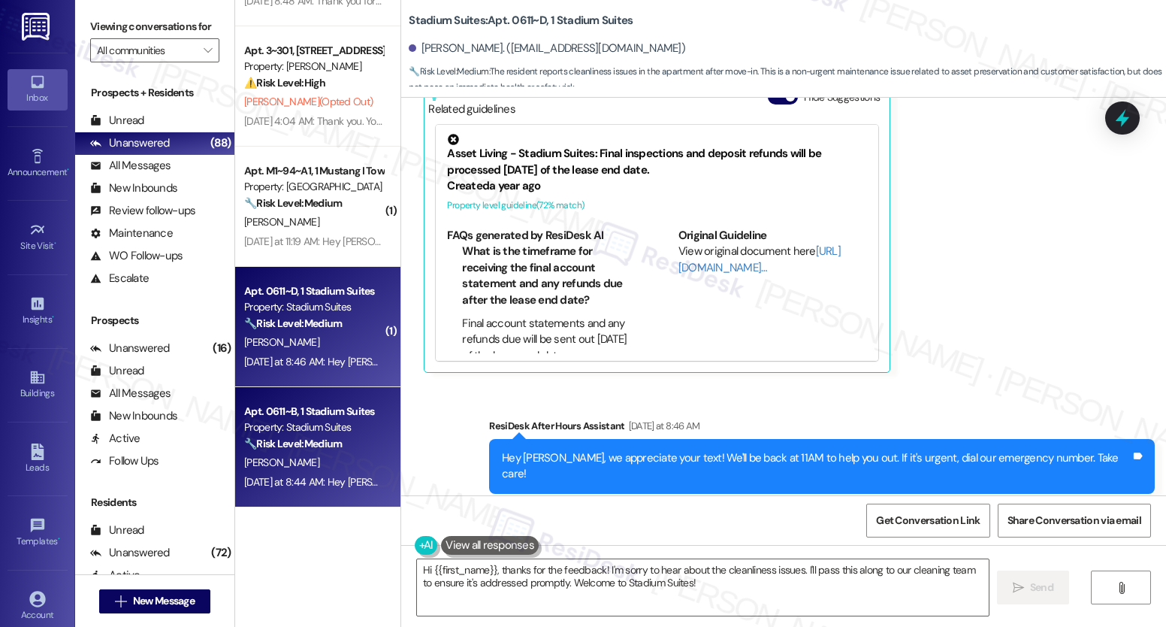
click at [310, 409] on div "Apt. 0611~B, 1 Stadium Suites" at bounding box center [313, 411] width 139 height 16
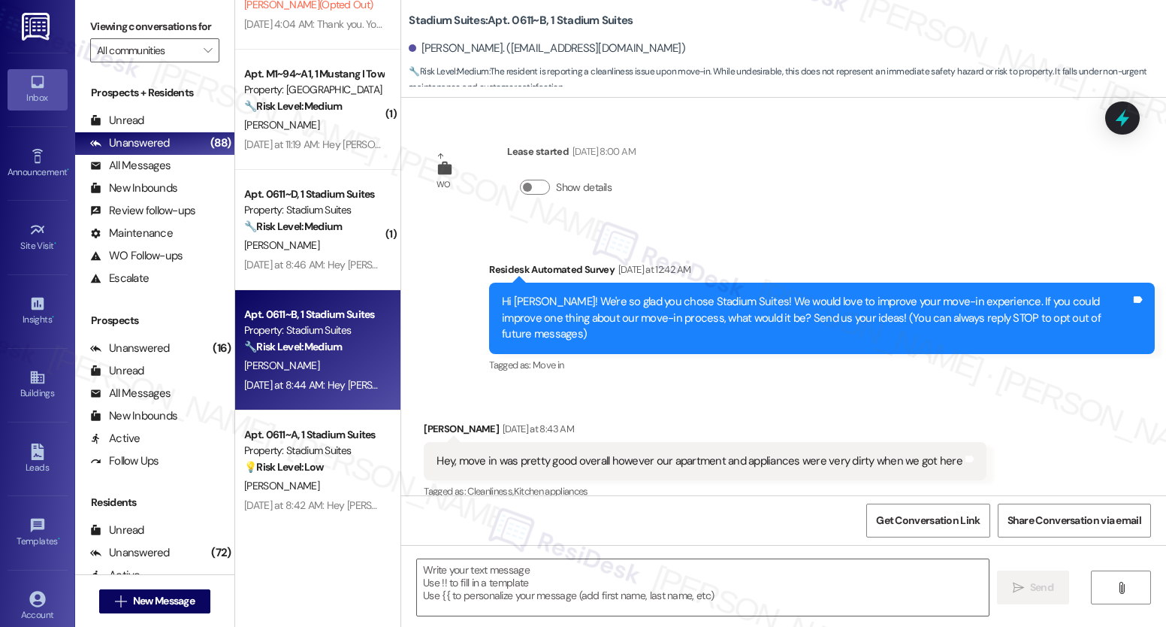
scroll to position [3609, 0]
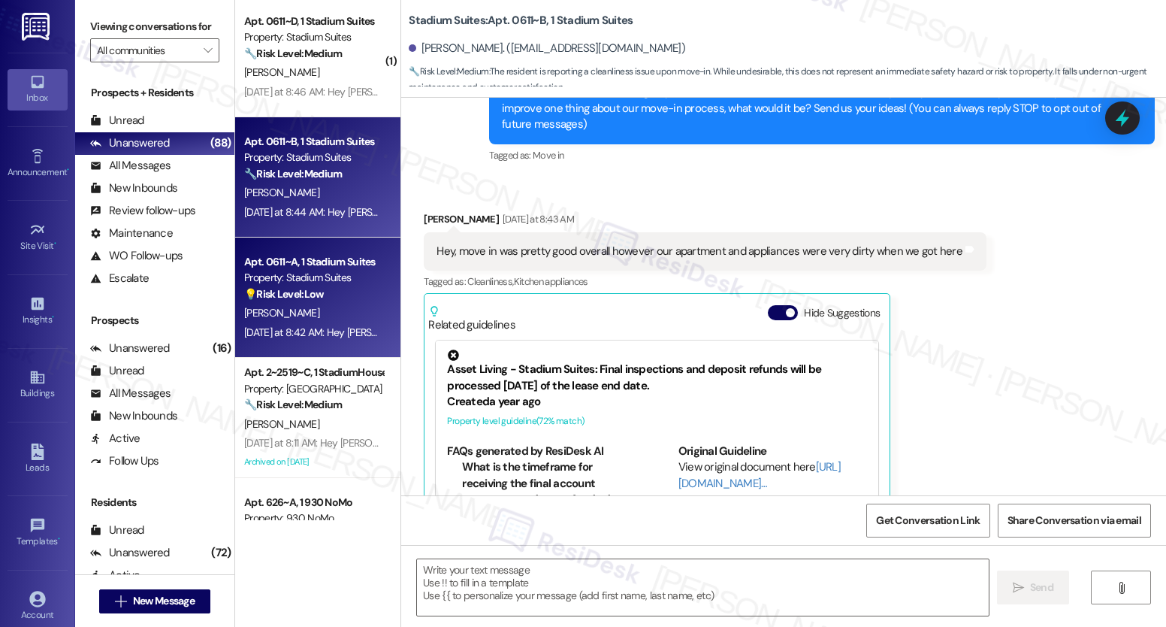
type textarea "Fetching suggested responses. Please feel free to read through the conversation…"
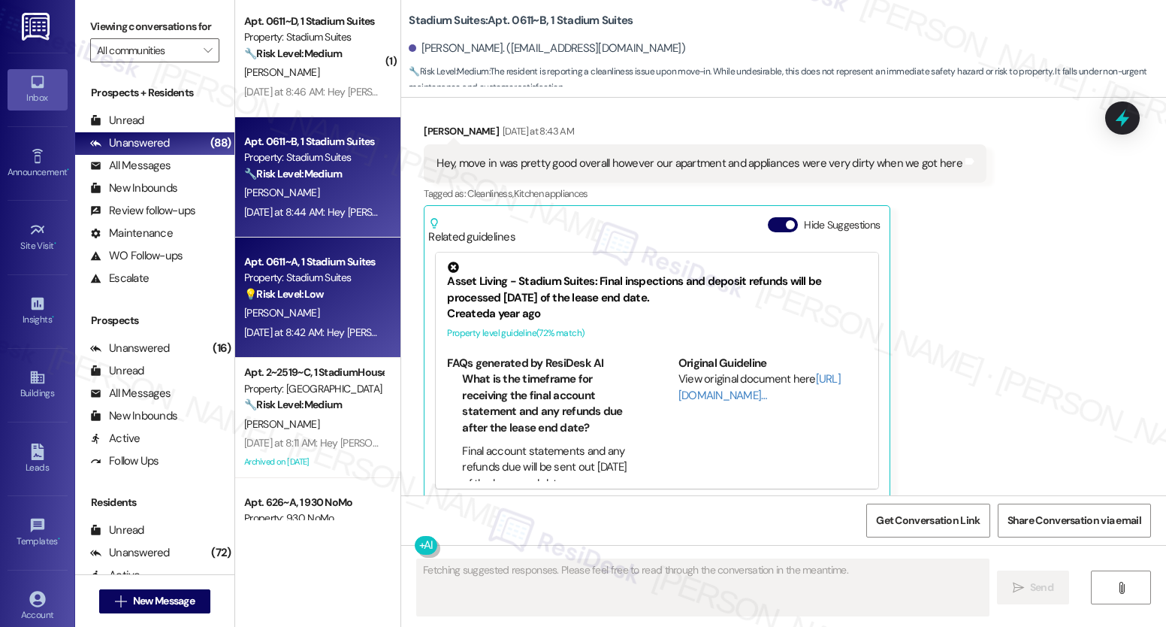
scroll to position [298, 0]
click at [317, 277] on div "Property: Stadium Suites" at bounding box center [313, 278] width 139 height 16
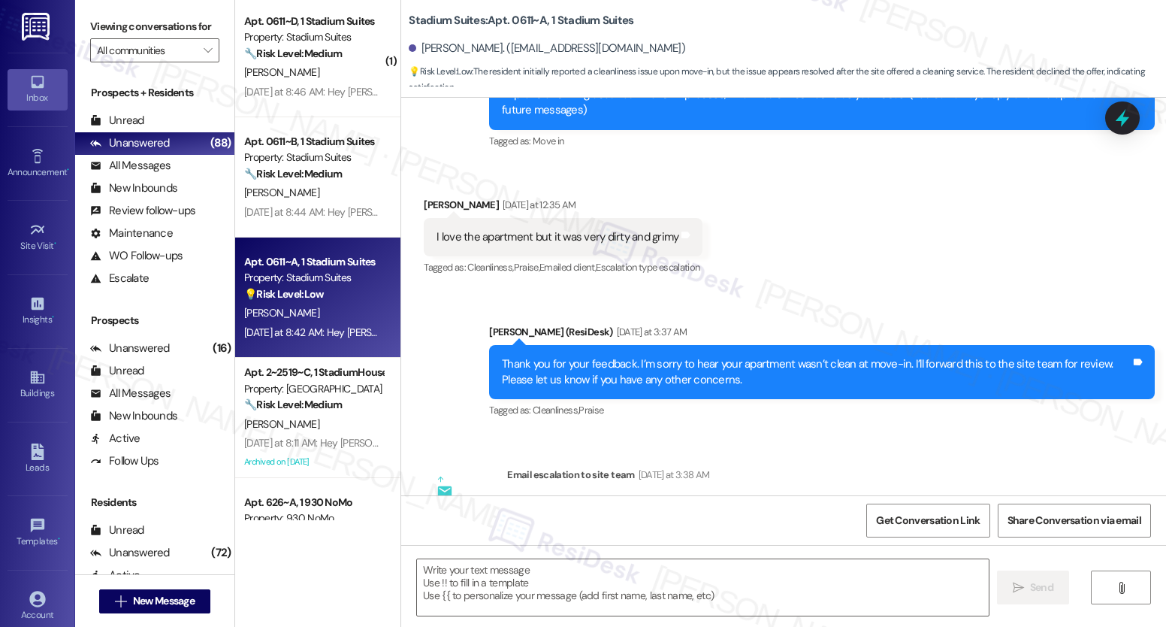
type textarea "Fetching suggested responses. Please feel free to read through the conversation…"
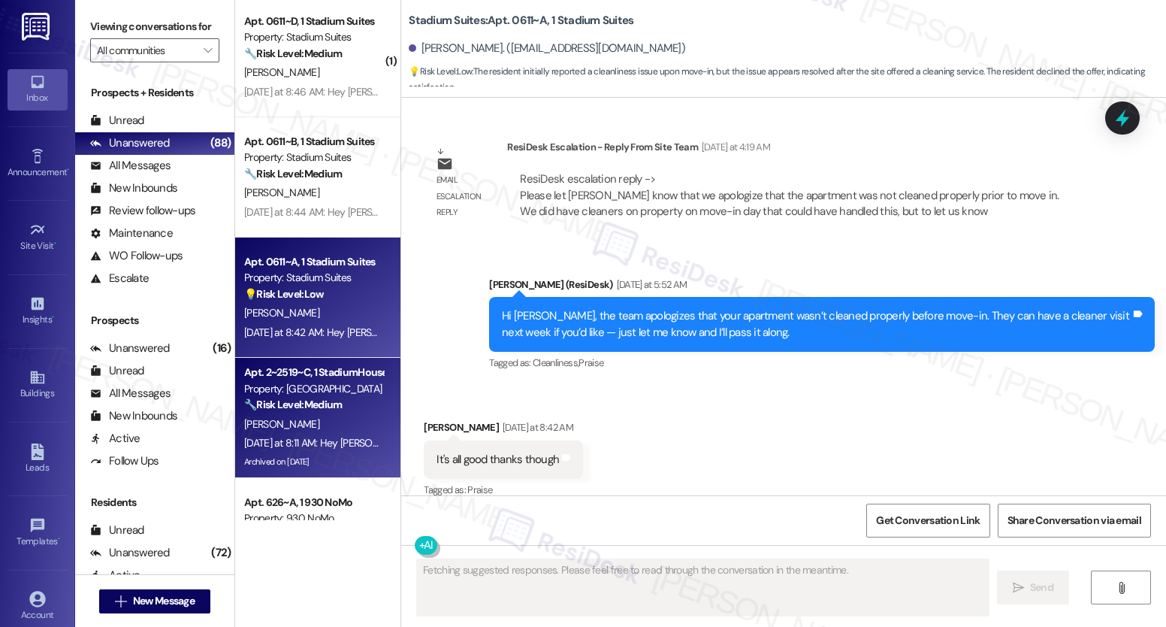
scroll to position [737, 0]
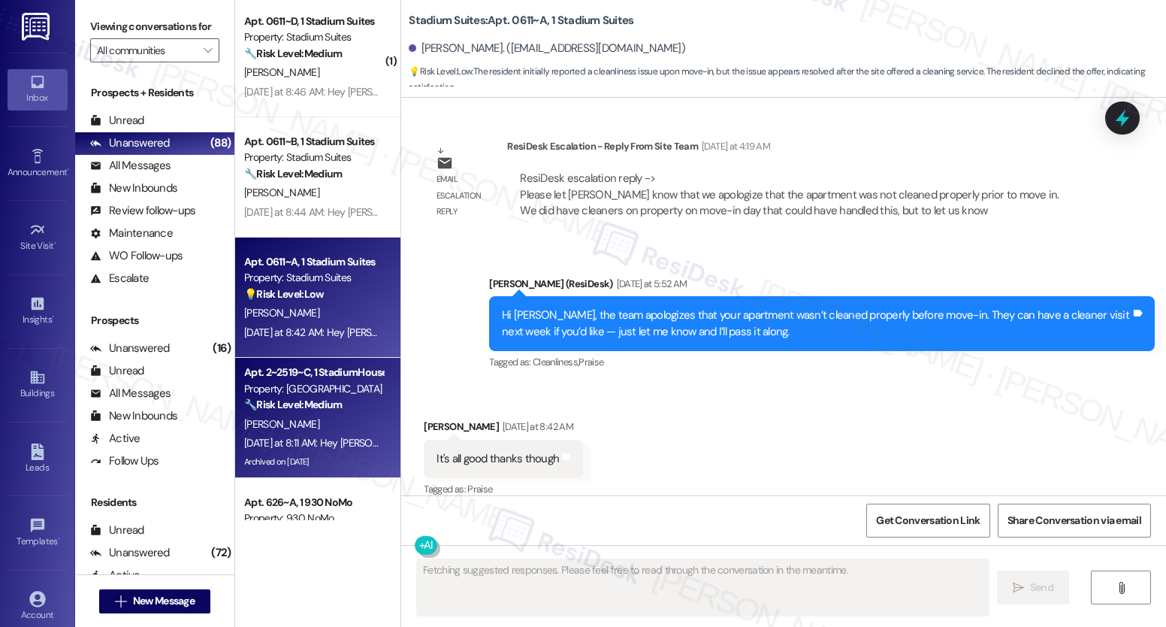
click at [362, 397] on div "🔧 Risk Level: Medium The resident indicates they resolved the issue and are now…" at bounding box center [313, 405] width 139 height 16
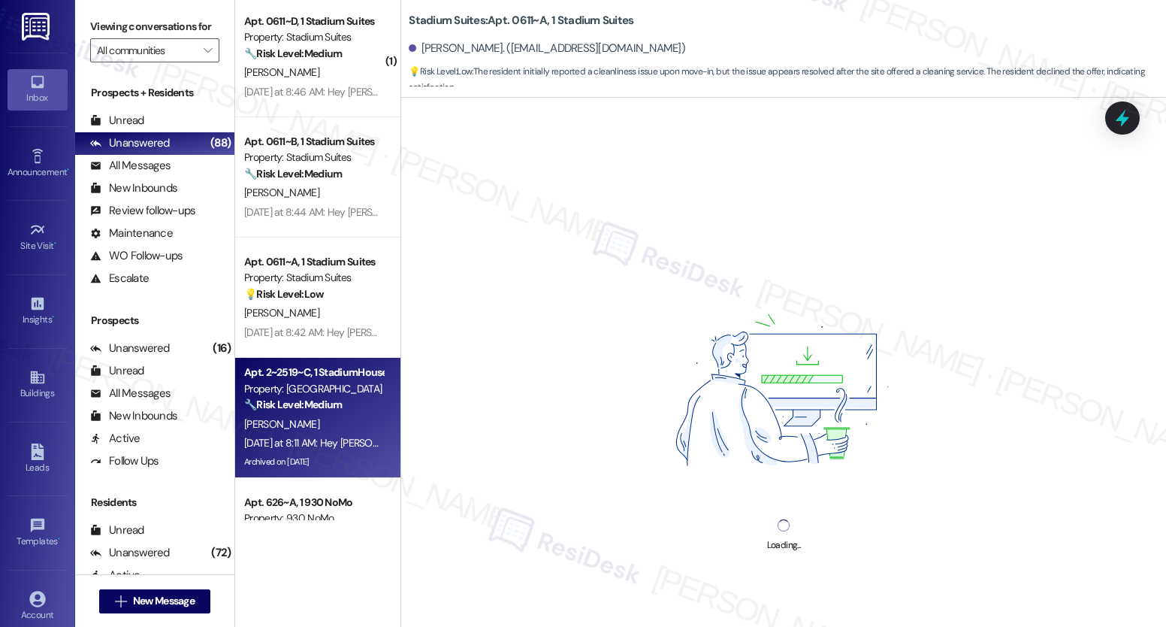
scroll to position [3720, 0]
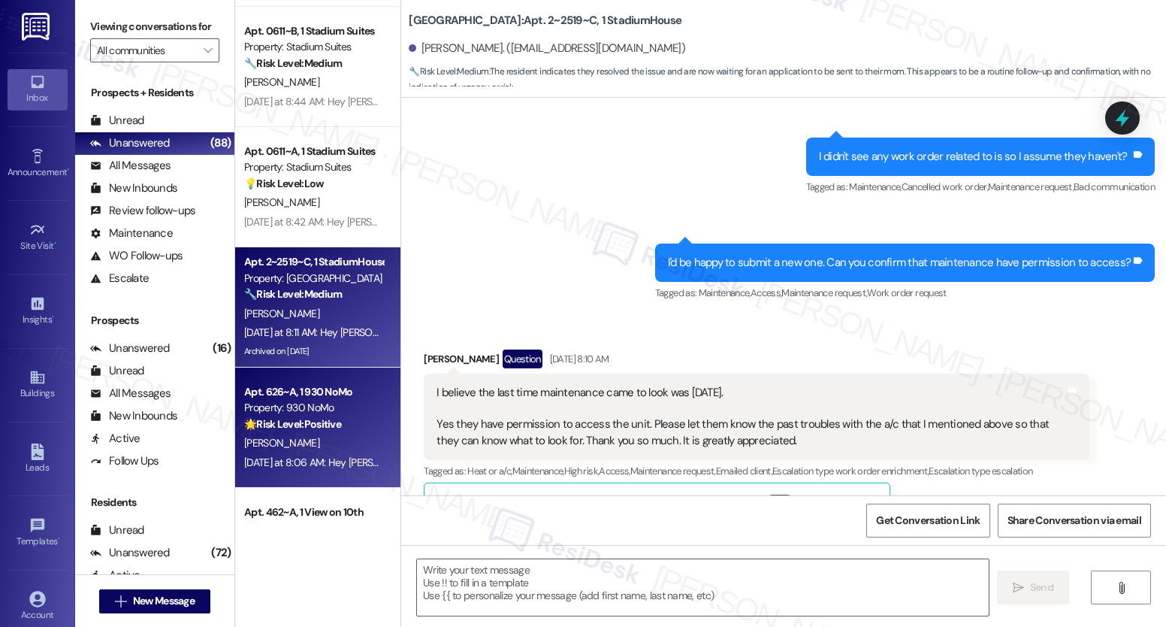
type textarea "Fetching suggested responses. Please feel free to read through the conversation…"
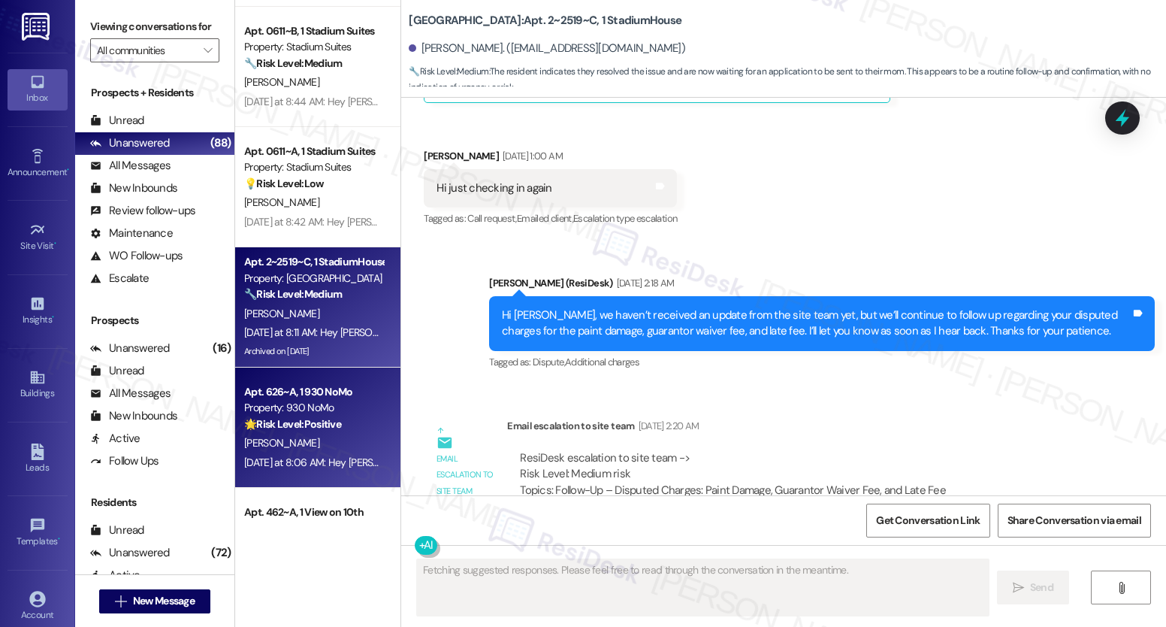
click at [323, 416] on div "🌟 Risk Level: Positive The resident was providing feedback on their move-in exp…" at bounding box center [313, 424] width 139 height 16
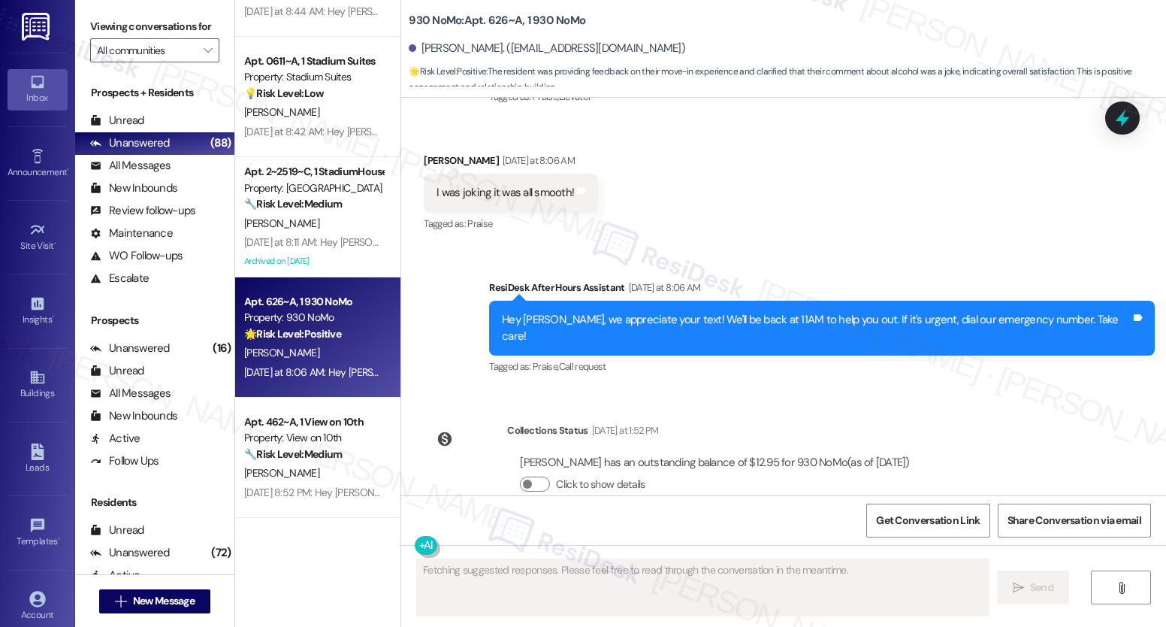
scroll to position [3828, 0]
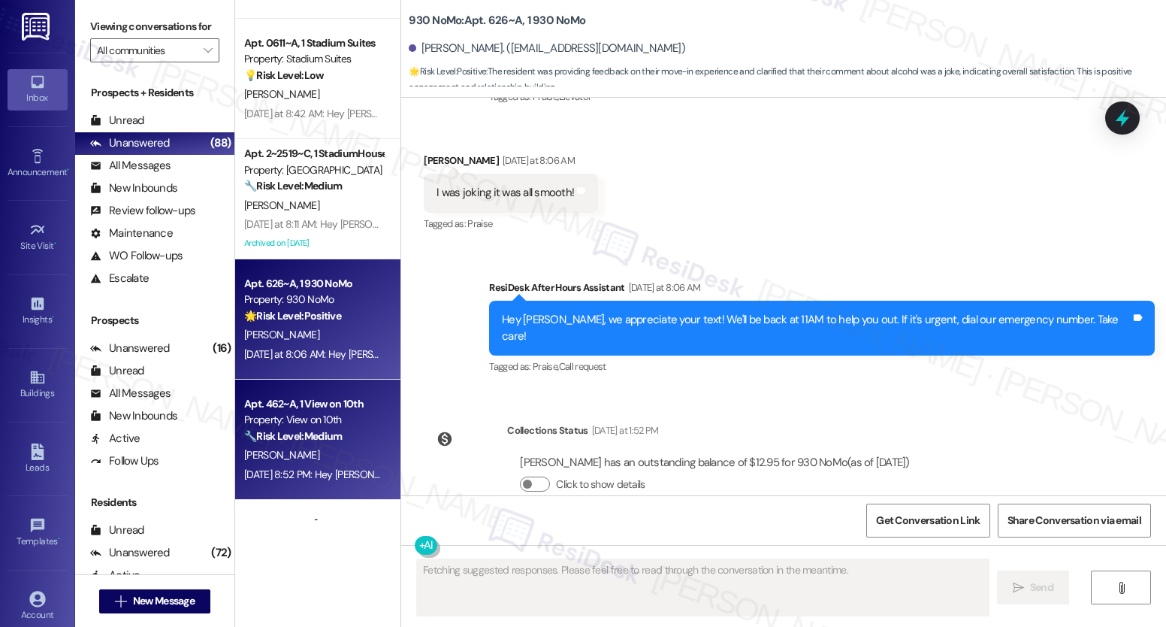
click at [324, 412] on div "Property: View on 10th" at bounding box center [313, 420] width 139 height 16
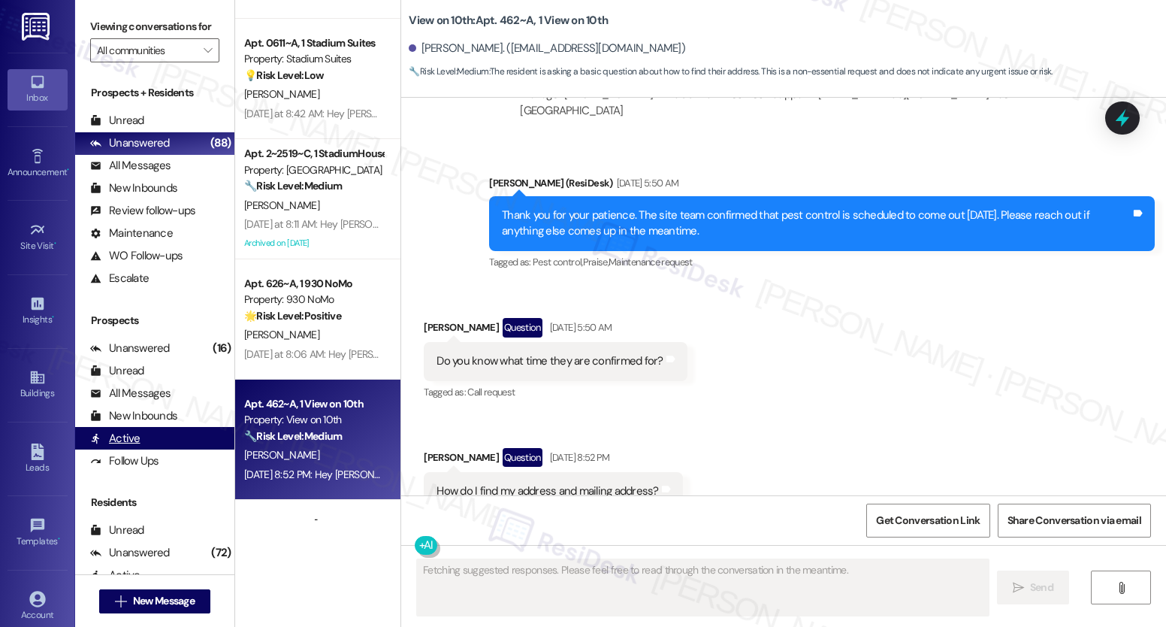
scroll to position [2483, 0]
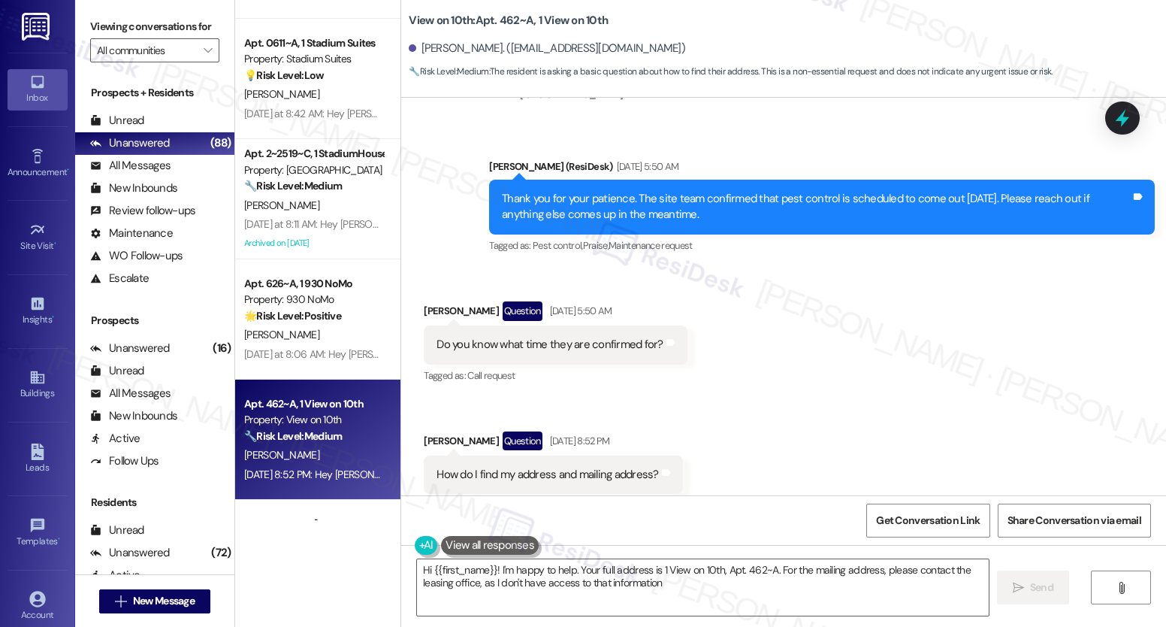
type textarea "Hi {{first_name}}! I'm happy to help. Your full address is 1 View on 10th, Apt.…"
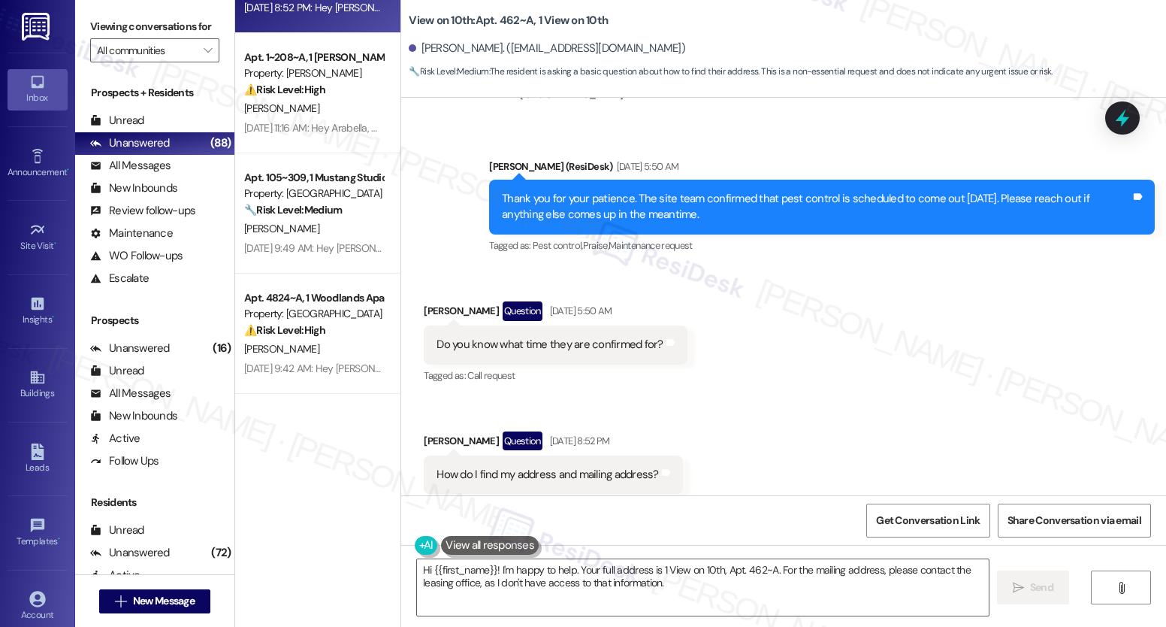
scroll to position [4327, 0]
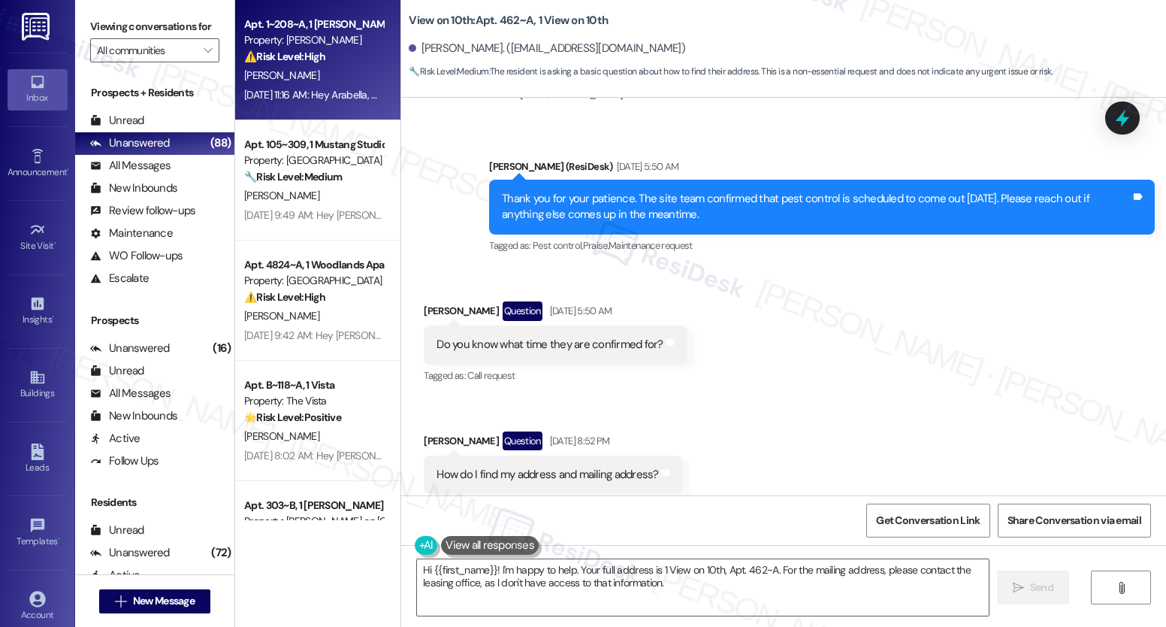
click at [325, 81] on div "[PERSON_NAME]" at bounding box center [314, 75] width 142 height 19
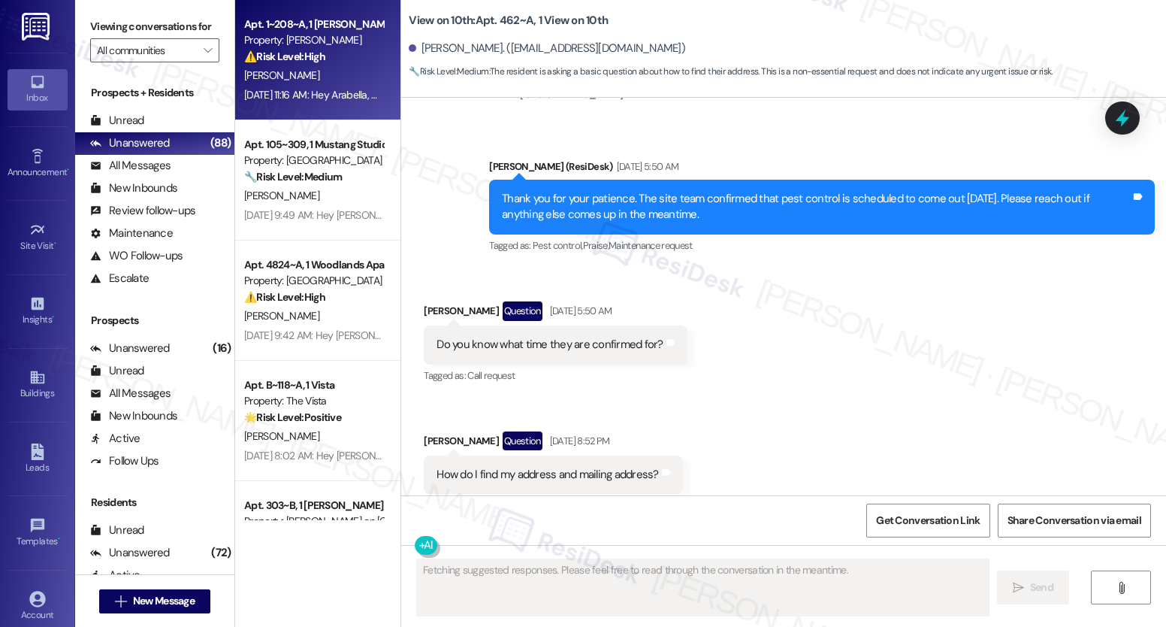
scroll to position [2392, 0]
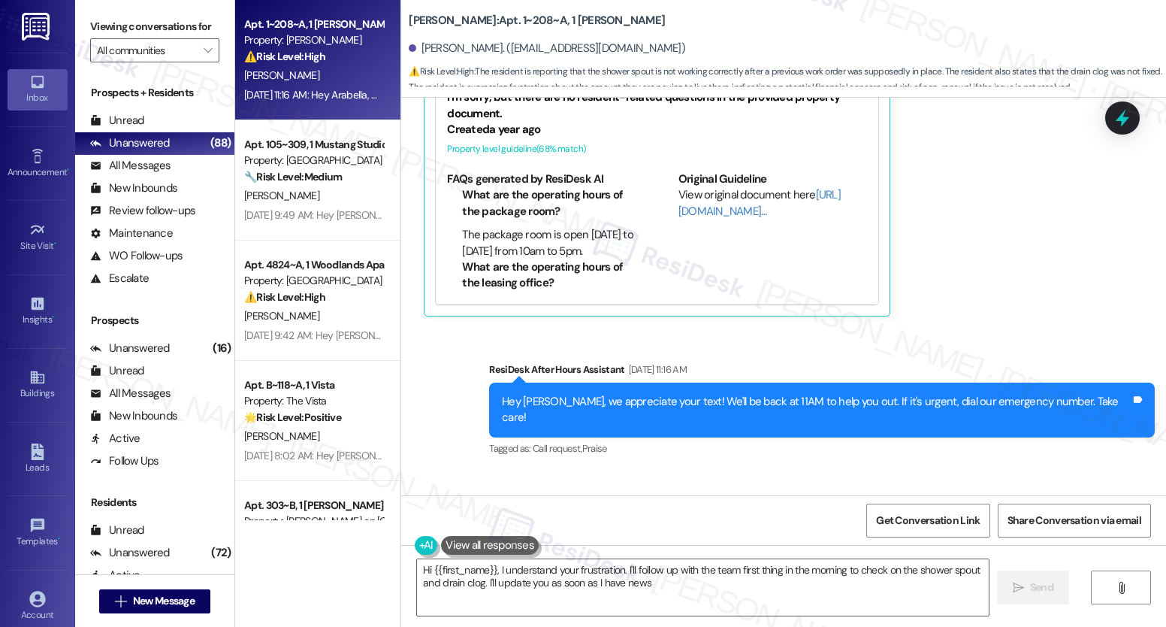
type textarea "Hi {{first_name}}, I understand your frustration. I'll follow up with the team …"
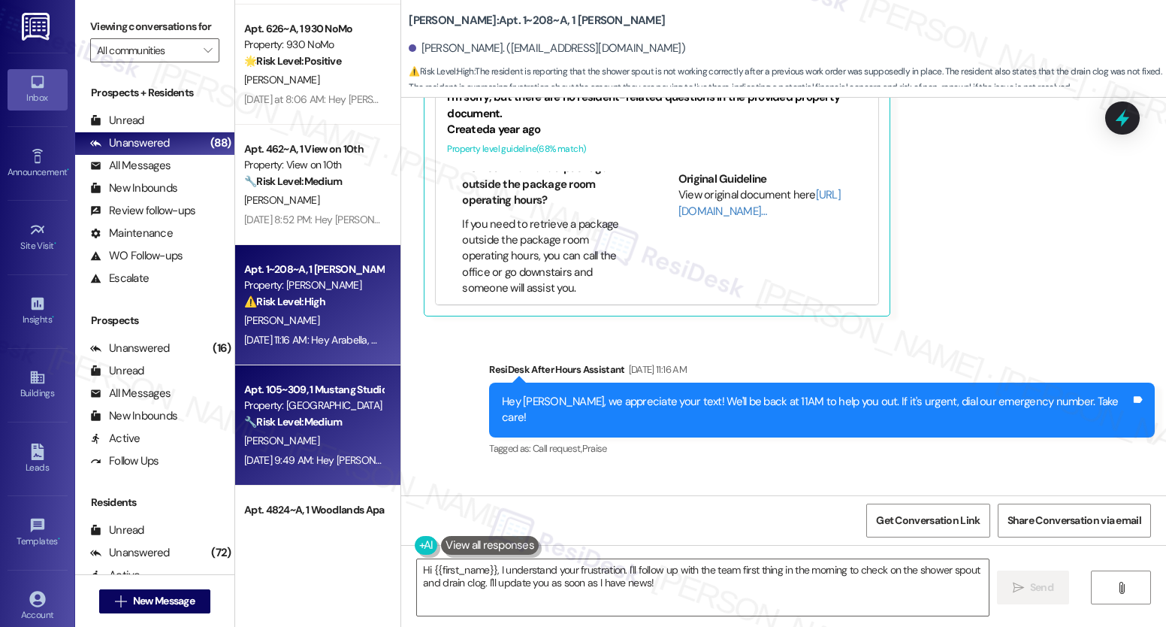
scroll to position [4068, 0]
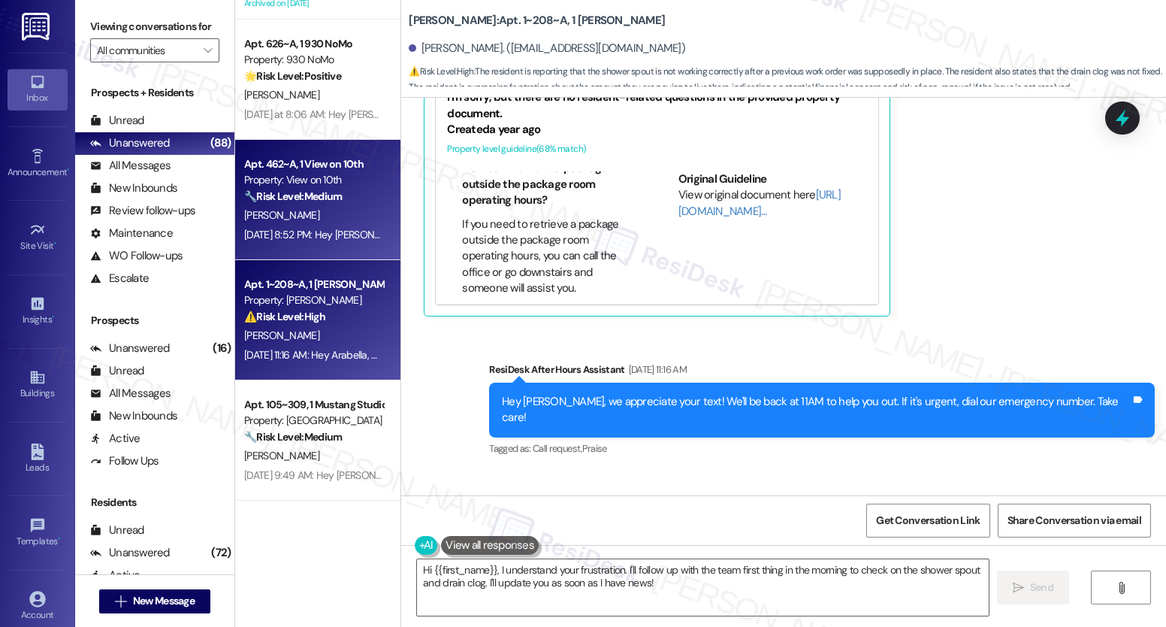
click at [328, 198] on strong "🔧 Risk Level: Medium" at bounding box center [293, 196] width 98 height 14
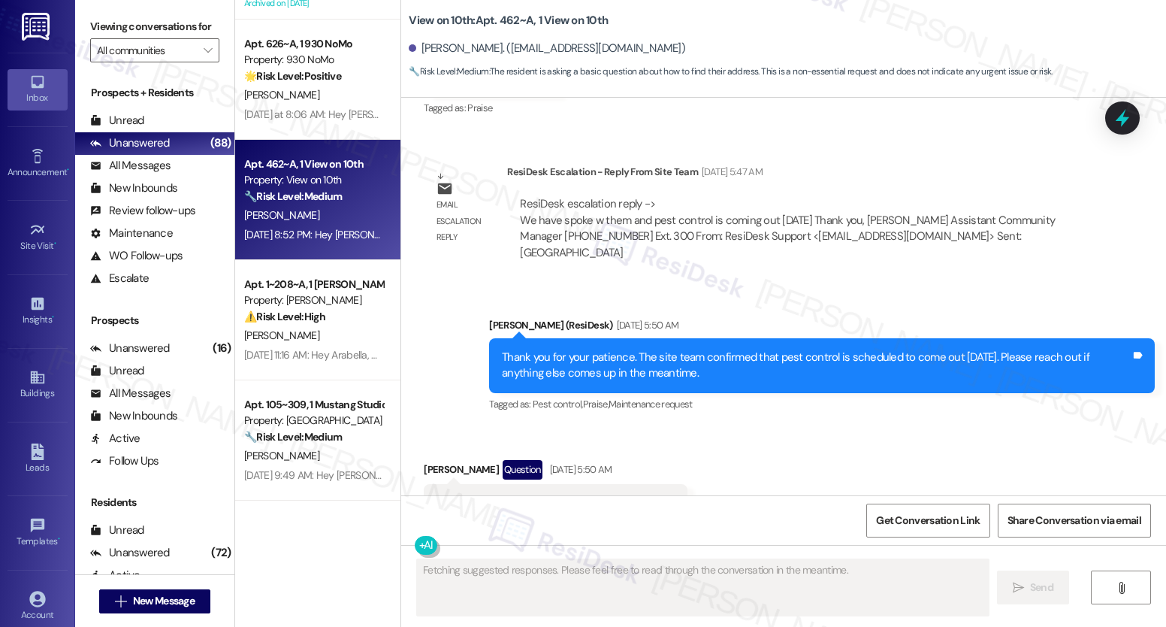
scroll to position [2483, 0]
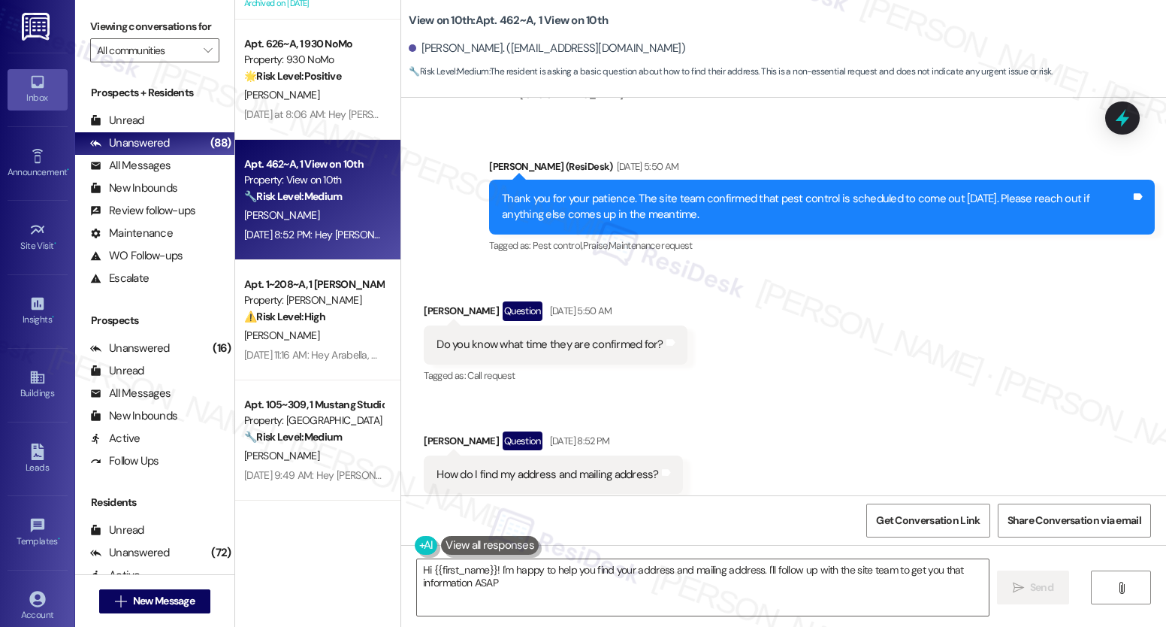
type textarea "Hi {{first_name}}! I'm happy to help you find your address and mailing address.…"
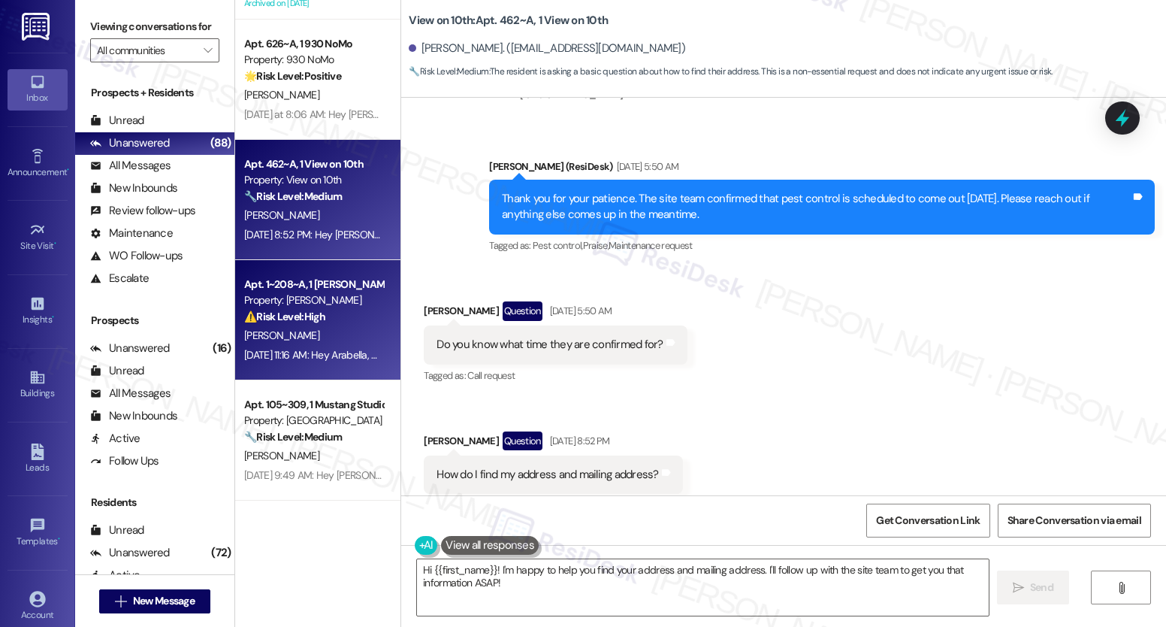
click at [319, 302] on div "Property: [PERSON_NAME]" at bounding box center [313, 300] width 139 height 16
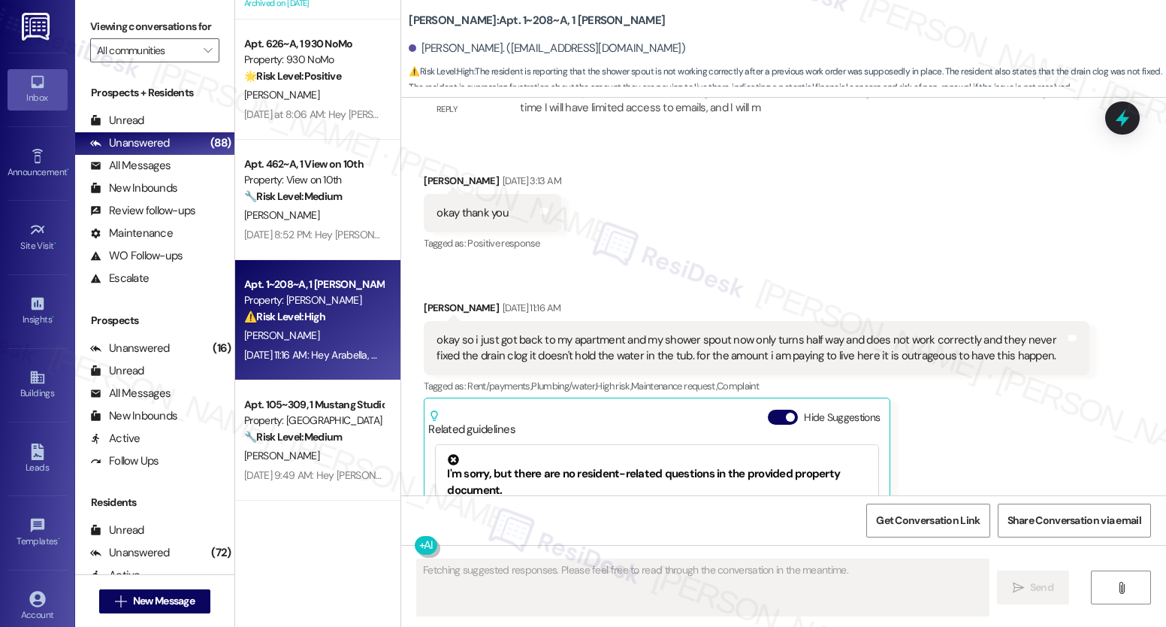
scroll to position [2177, 0]
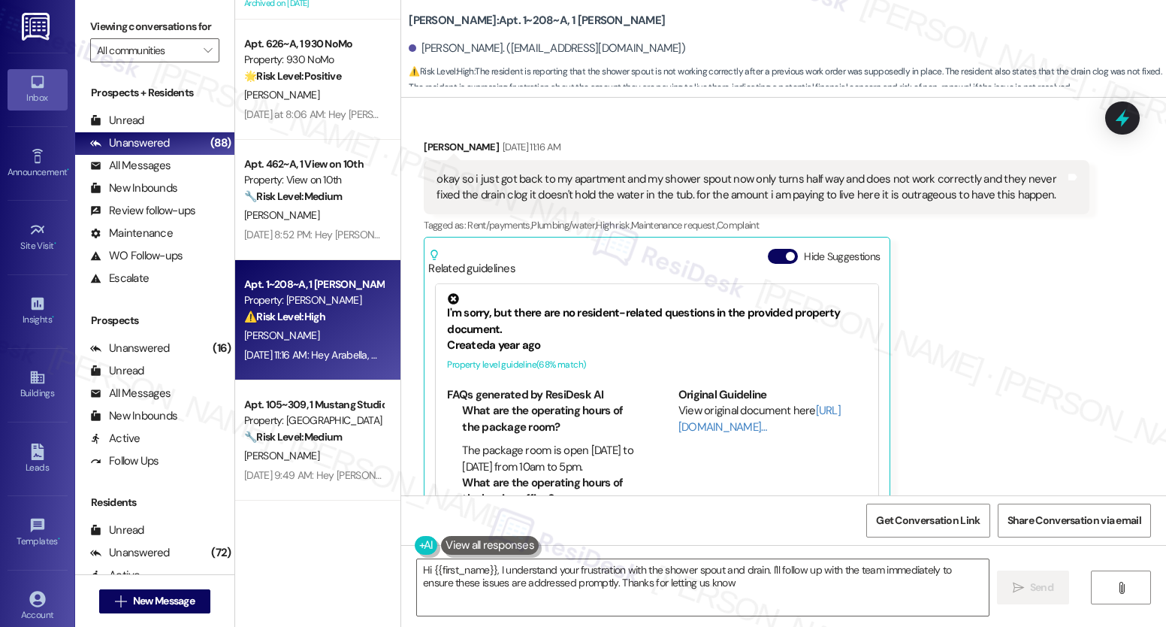
type textarea "Hi {{first_name}}, I understand your frustration with the shower spout and drai…"
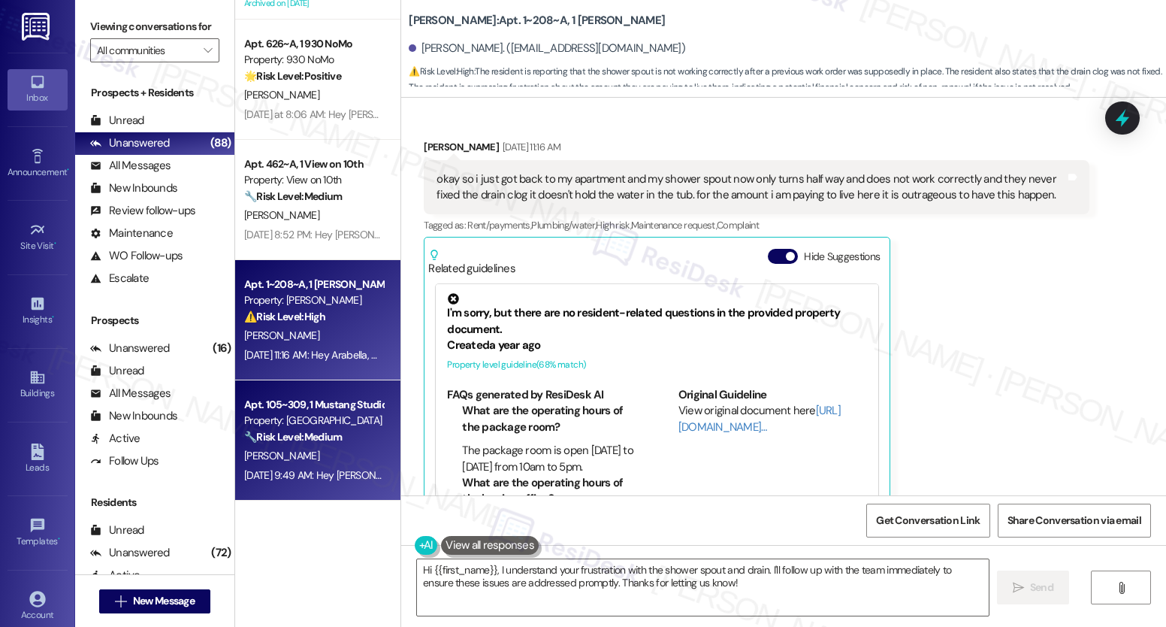
click at [319, 432] on strong "🔧 Risk Level: Medium" at bounding box center [293, 437] width 98 height 14
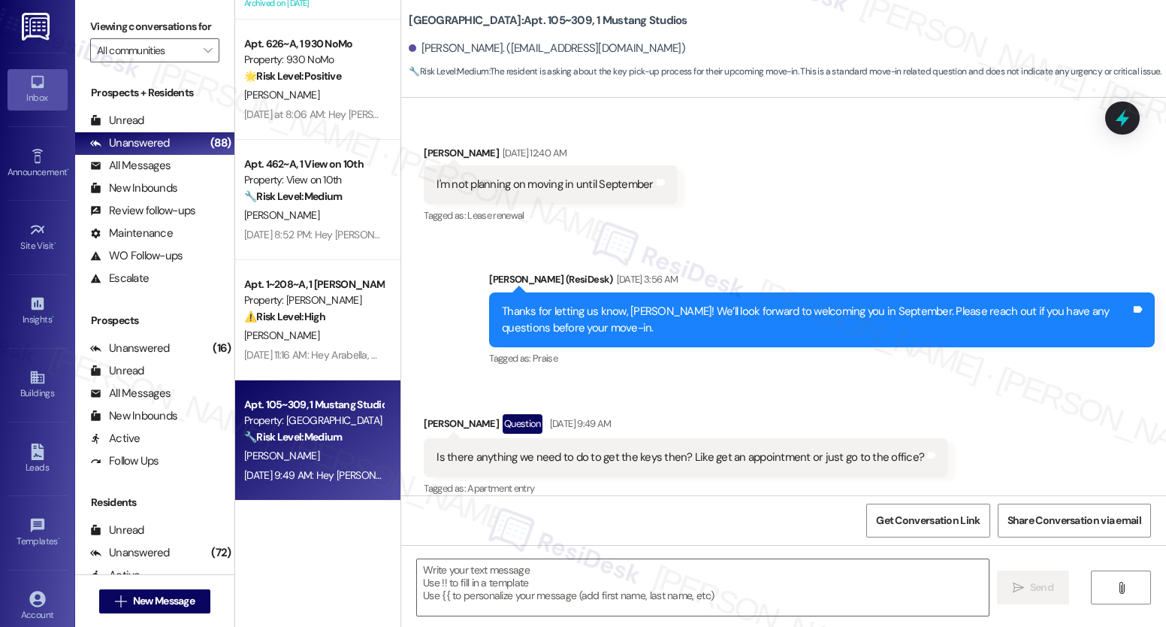
type textarea "Fetching suggested responses. Please feel free to read through the conversation…"
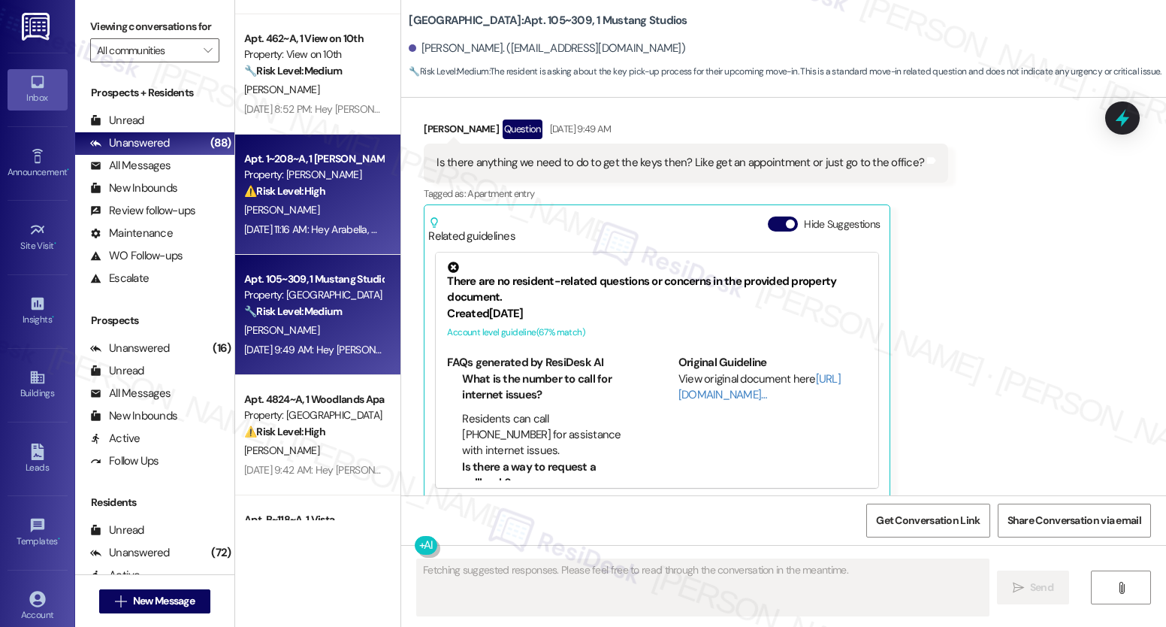
scroll to position [4201, 0]
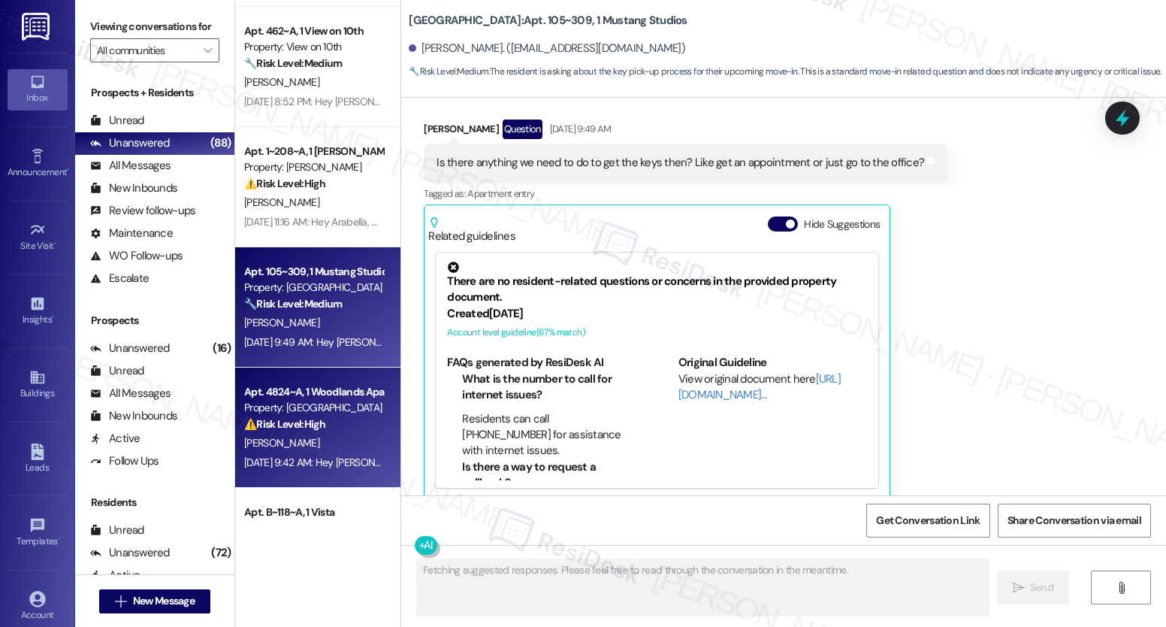
click at [308, 414] on div "Property: [GEOGRAPHIC_DATA]" at bounding box center [313, 408] width 139 height 16
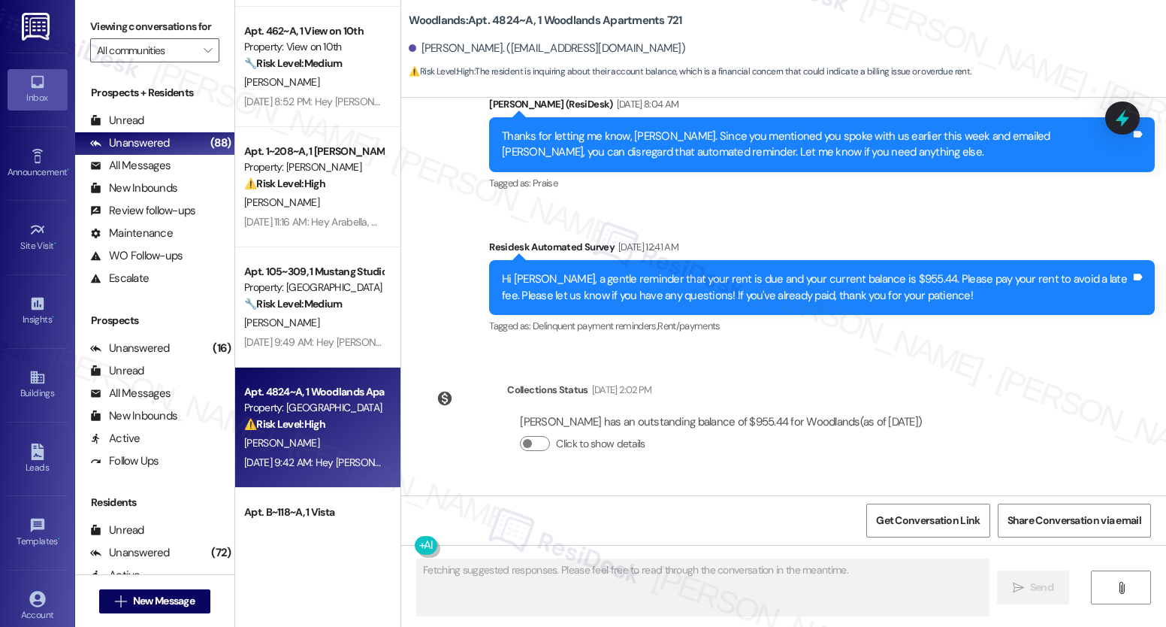
scroll to position [7523, 0]
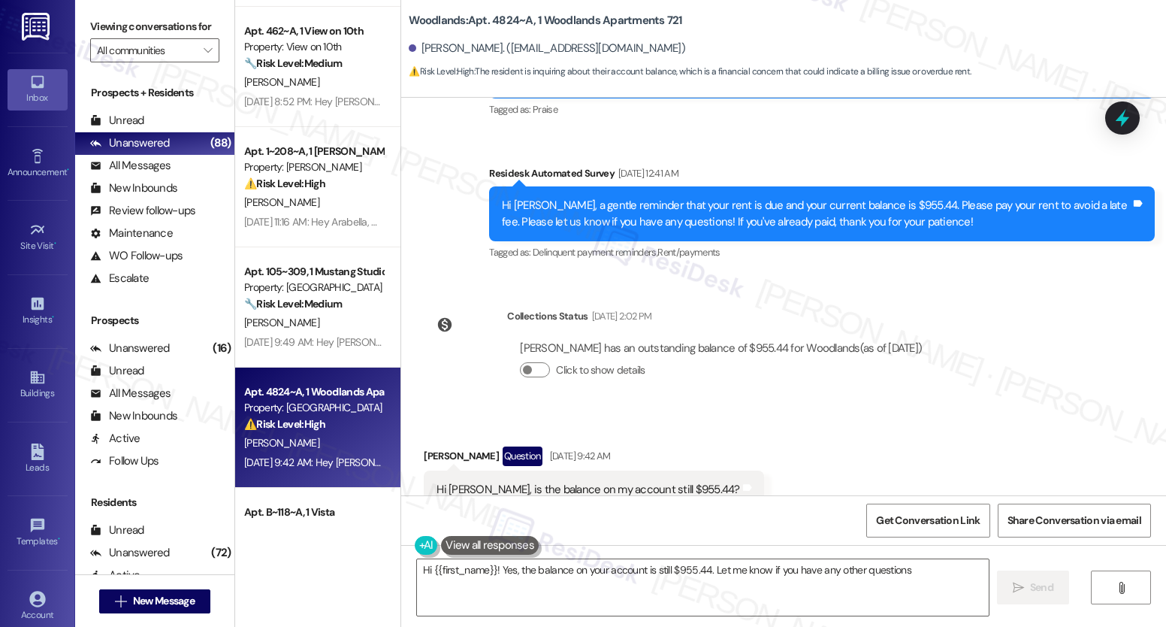
type textarea "Hi {{first_name}}! Yes, the balance on your account is still $955.44. Let me kn…"
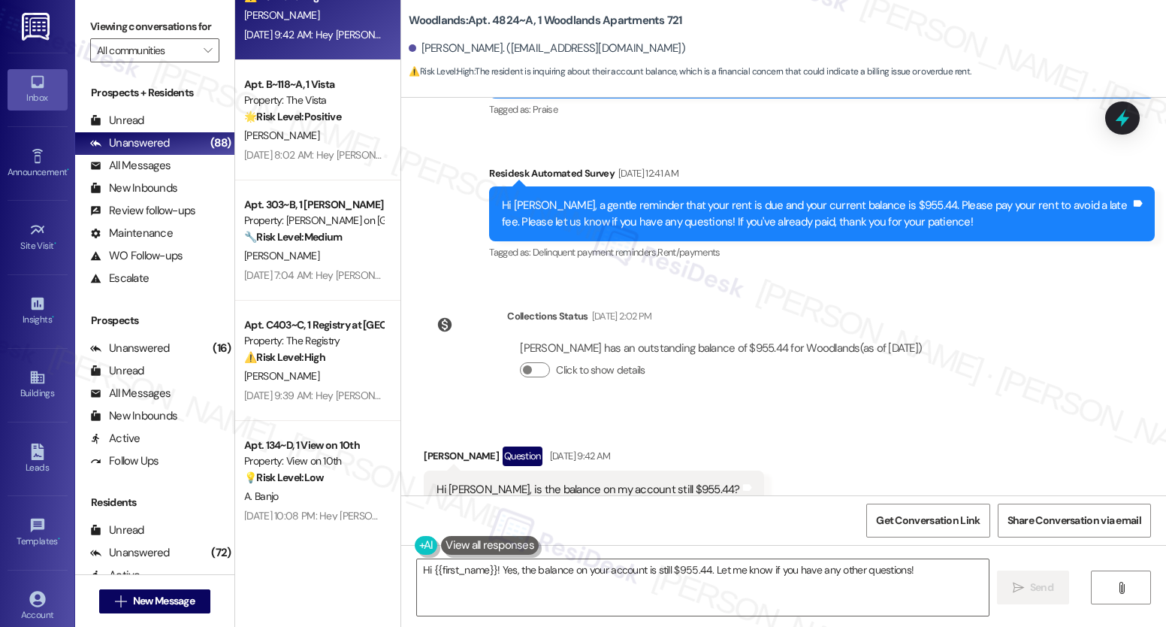
scroll to position [4669, 0]
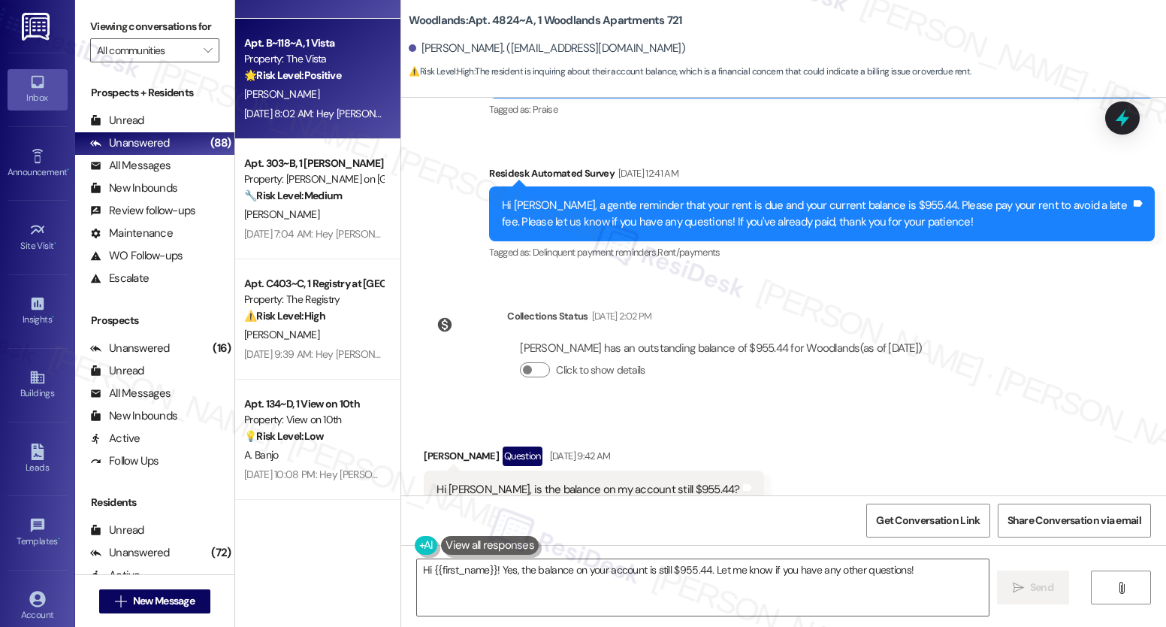
click at [317, 115] on div "[DATE] 8:02 AM: Hey [PERSON_NAME], we appreciate your text! We'll be back at 11…" at bounding box center [577, 114] width 666 height 14
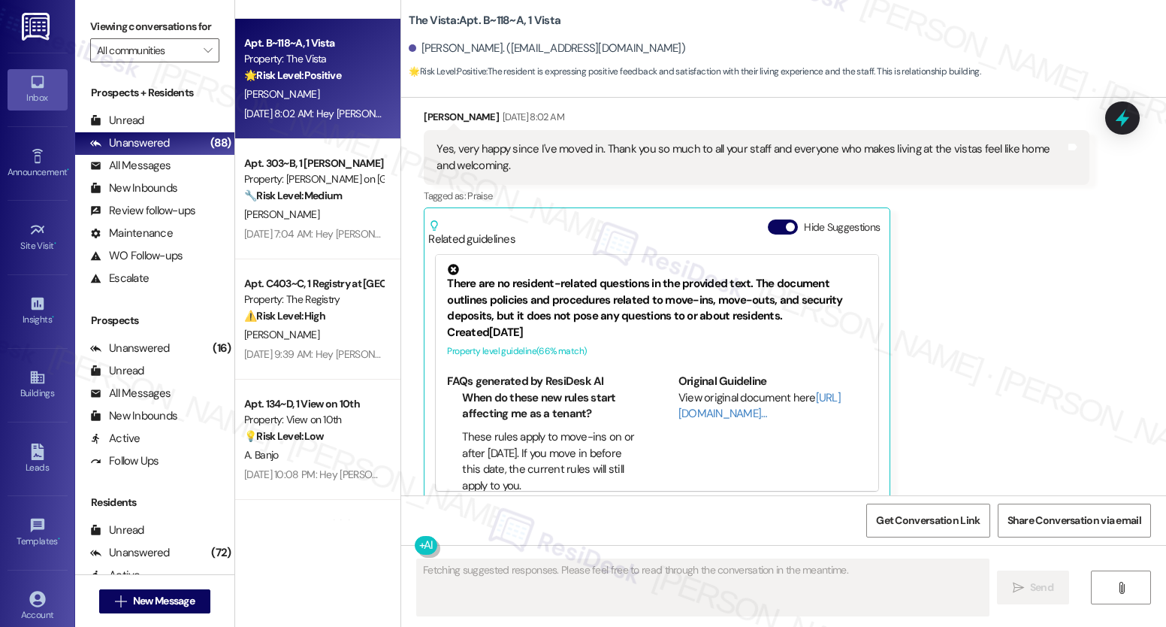
scroll to position [567, 0]
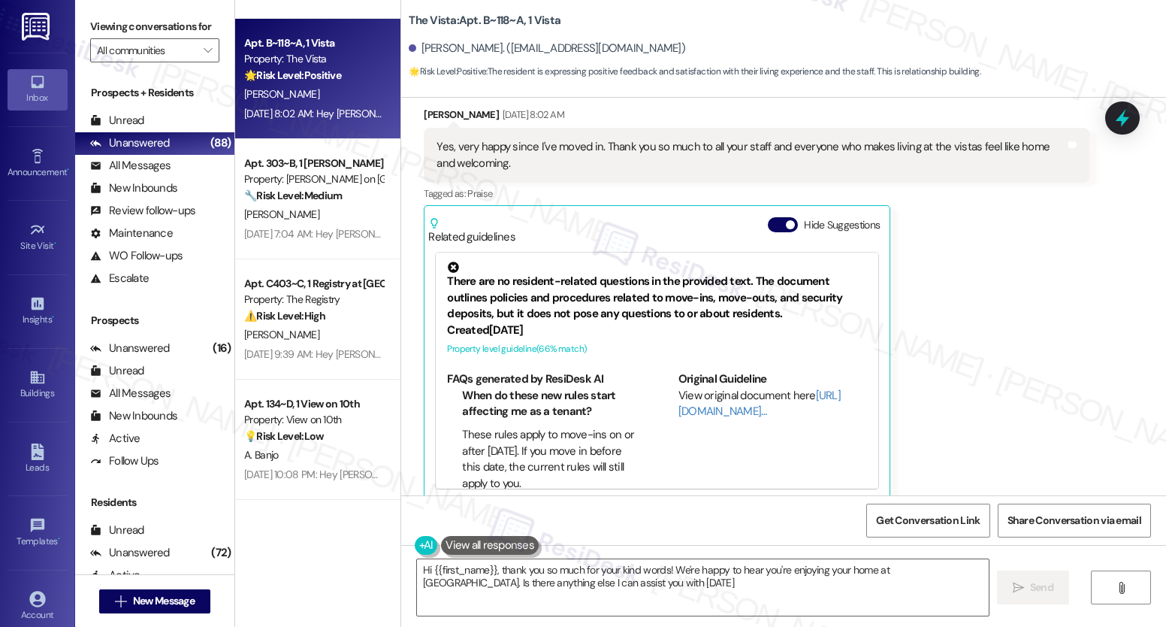
type textarea "Hi {{first_name}}, thank you so much for your kind words! We're happy to hear y…"
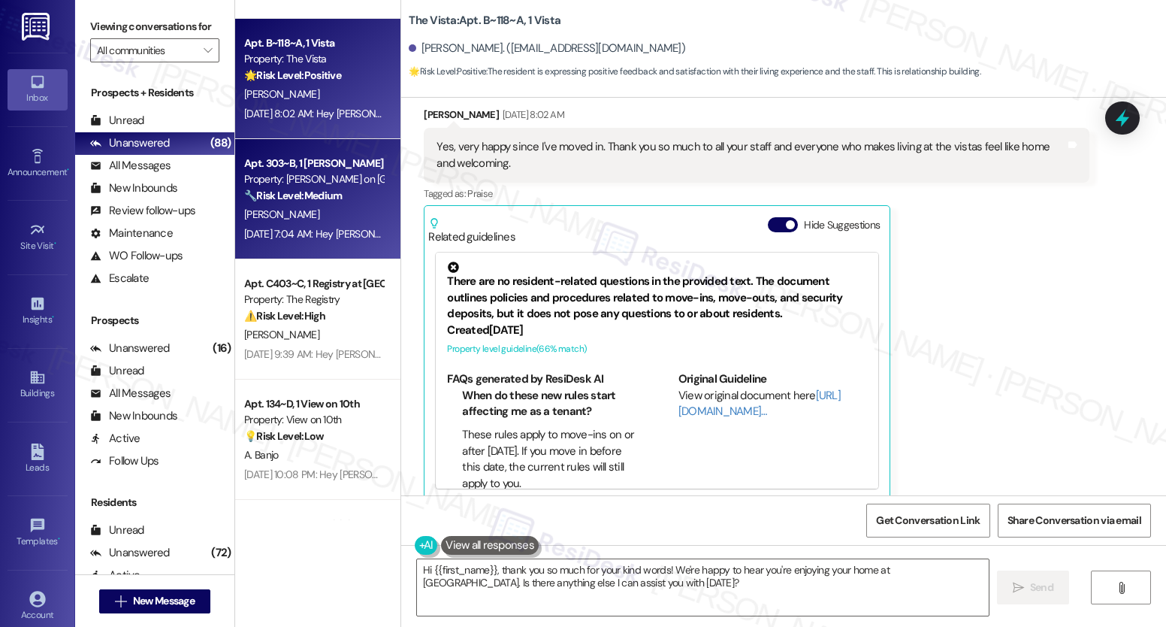
click at [340, 173] on div "Property: [PERSON_NAME] on [GEOGRAPHIC_DATA]" at bounding box center [313, 179] width 139 height 16
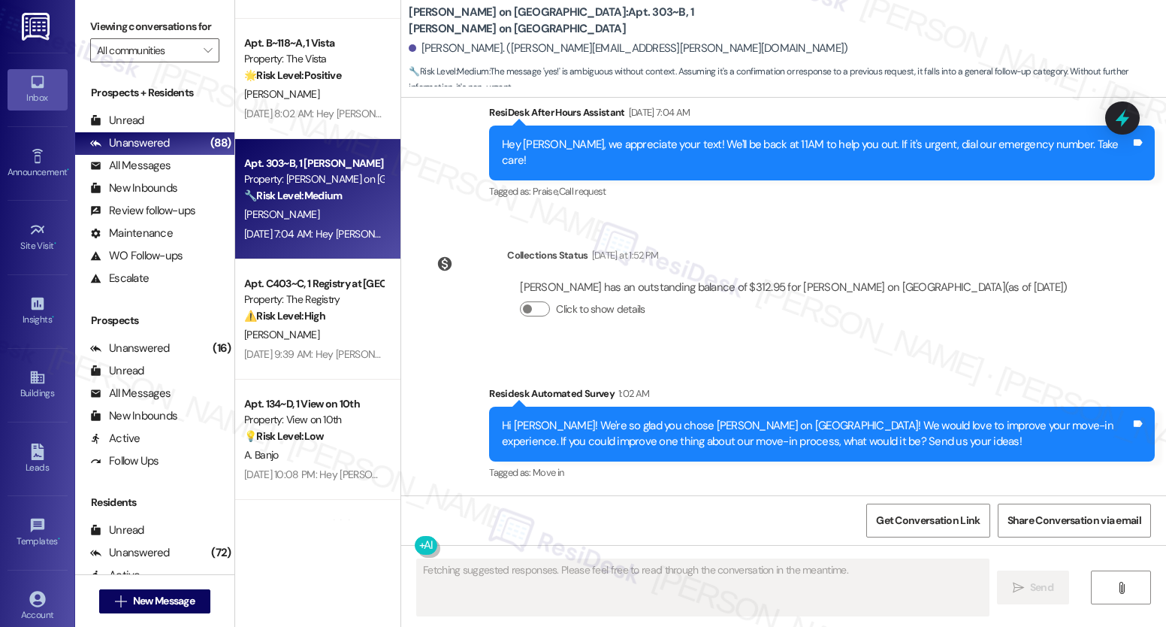
scroll to position [237, 0]
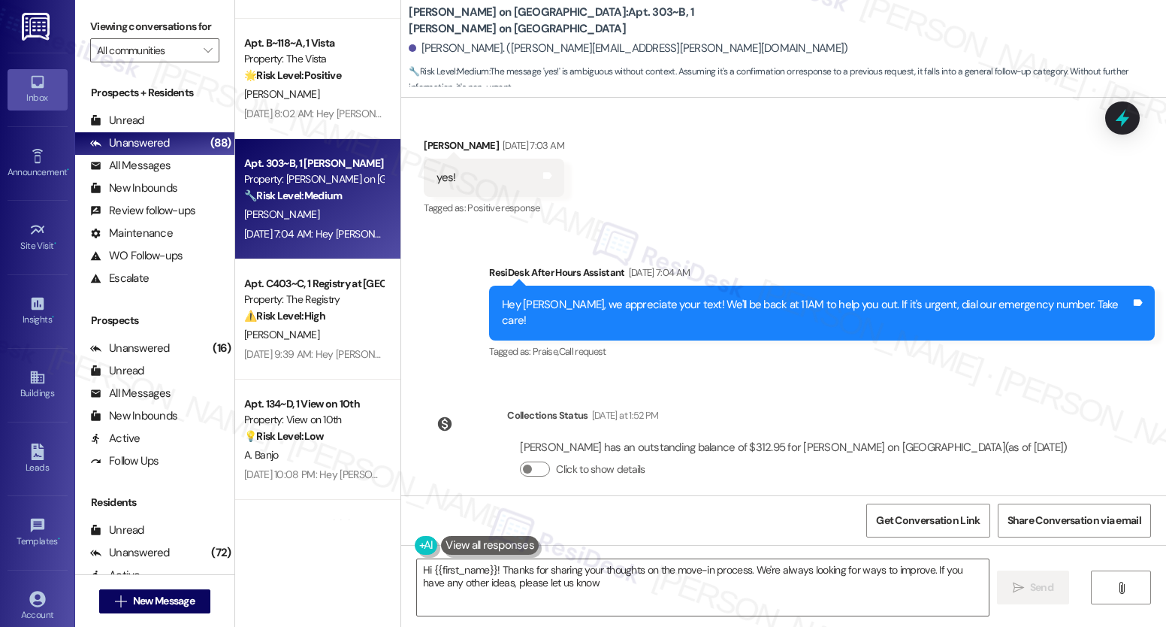
type textarea "Hi {{first_name}}! Thanks for sharing your thoughts on the move-in process. We'…"
